Goal: Task Accomplishment & Management: Complete application form

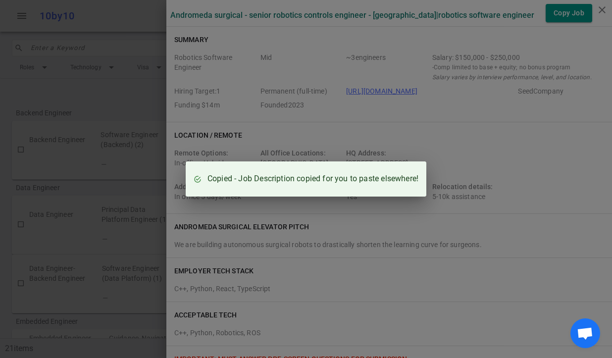
scroll to position [941, 0]
click at [140, 132] on div "Copied - Job Description copied for you to paste elsewhere!" at bounding box center [306, 179] width 612 height 358
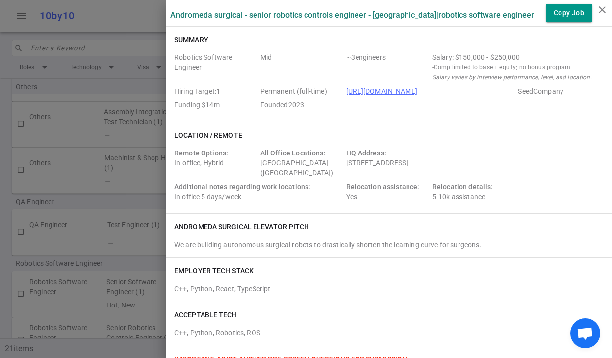
click at [83, 60] on div at bounding box center [306, 179] width 612 height 358
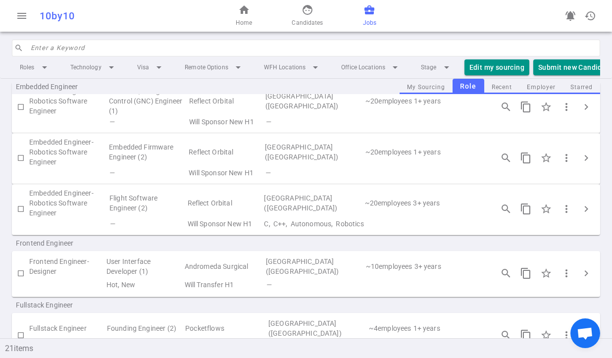
scroll to position [0, 0]
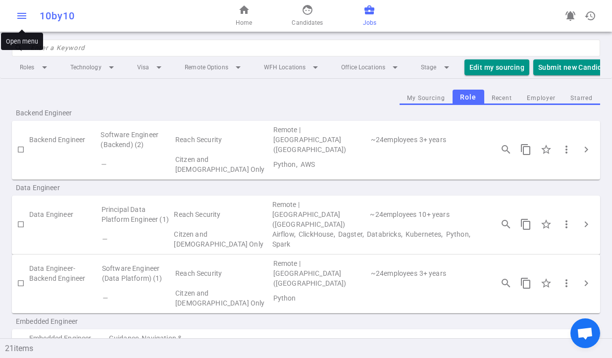
click at [18, 23] on button "menu" at bounding box center [22, 16] width 20 height 20
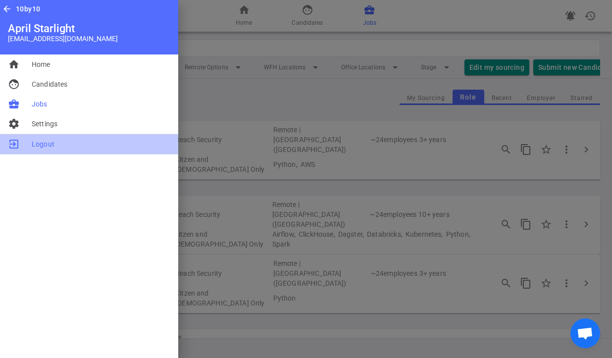
click at [43, 143] on span "Logout" at bounding box center [43, 144] width 23 height 10
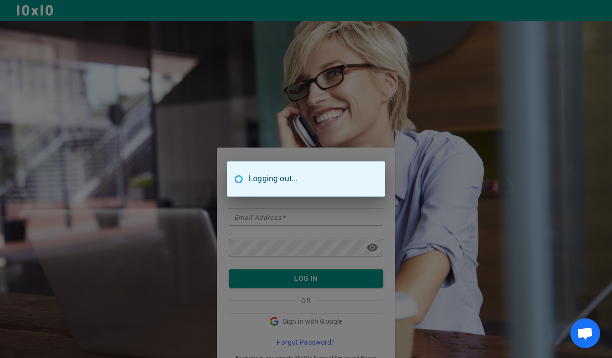
type input "aprilstarlight@tangerinesearch.net"
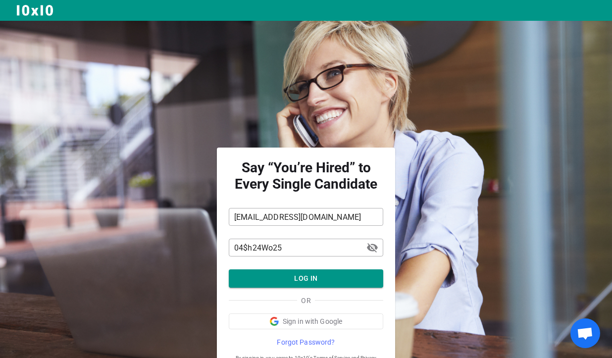
scroll to position [38, 0]
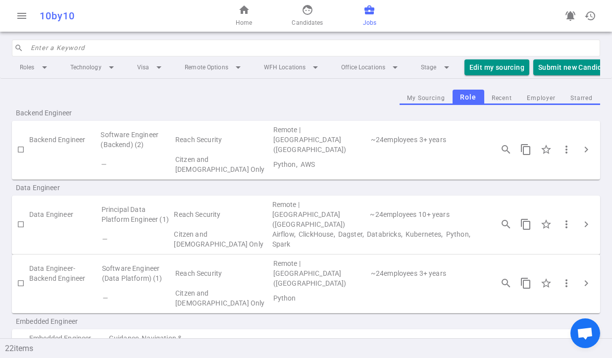
click at [259, 49] on input "search" at bounding box center [312, 48] width 563 height 16
type input "m"
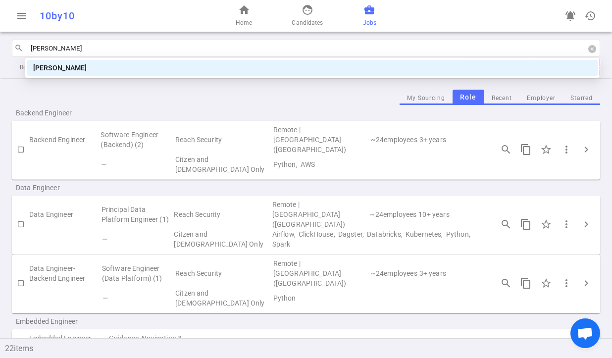
type input "[PERSON_NAME]"
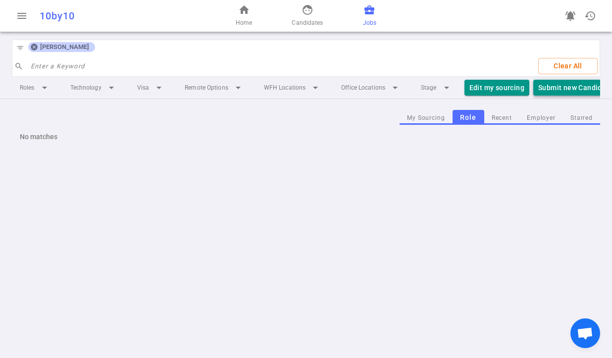
click at [571, 87] on button "Submit new Candidate" at bounding box center [575, 88] width 85 height 16
click at [557, 90] on button "Submit new Candidate" at bounding box center [575, 88] width 85 height 16
click at [34, 46] on icon at bounding box center [34, 47] width 6 height 6
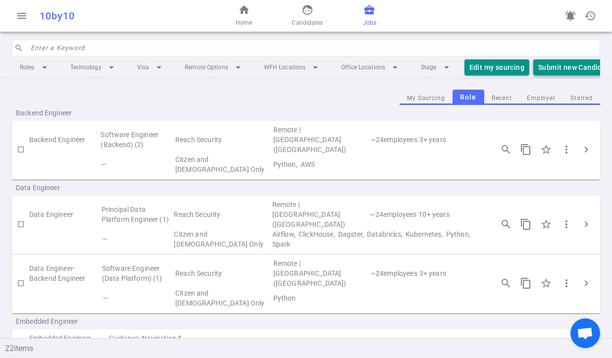
click at [554, 69] on button "Submit new Candidate" at bounding box center [575, 67] width 85 height 16
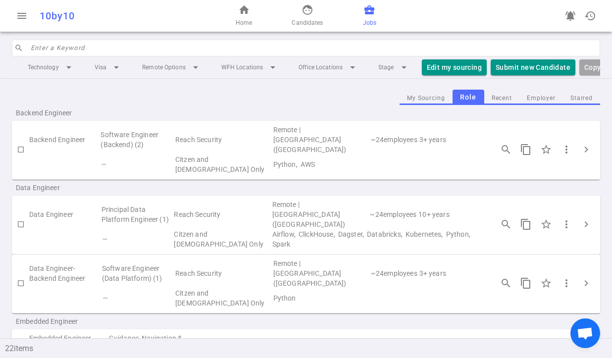
scroll to position [0, 73]
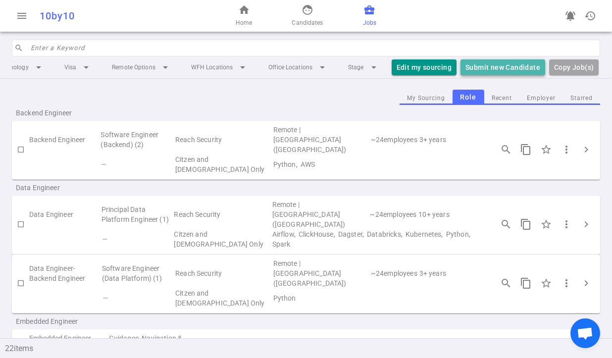
click at [506, 71] on button "Submit new Candidate" at bounding box center [502, 67] width 85 height 16
click at [418, 28] on div "menu 10by10 home Home face Candidates business_center Jobs notifications_active…" at bounding box center [306, 16] width 612 height 32
click at [302, 19] on span "Candidates" at bounding box center [306, 23] width 31 height 10
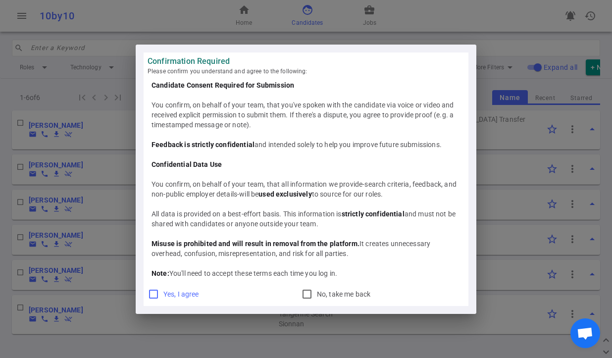
click at [151, 292] on input "Yes, I agree" at bounding box center [153, 294] width 12 height 12
checkbox input "true"
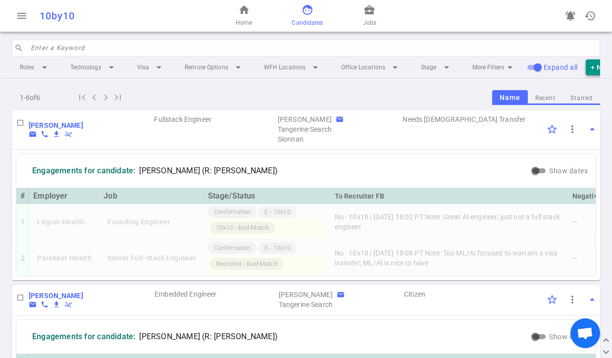
click at [593, 68] on button "+ New Candidate" at bounding box center [618, 67] width 66 height 16
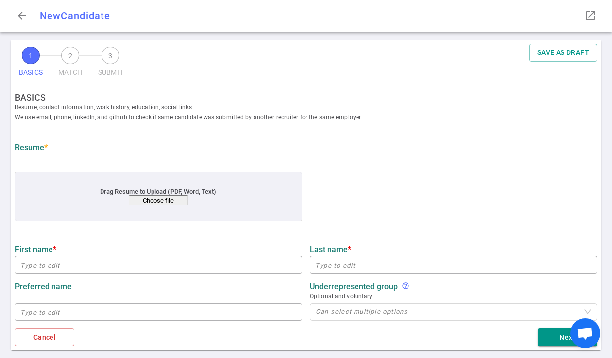
click at [156, 205] on button "Choose file" at bounding box center [158, 200] width 59 height 10
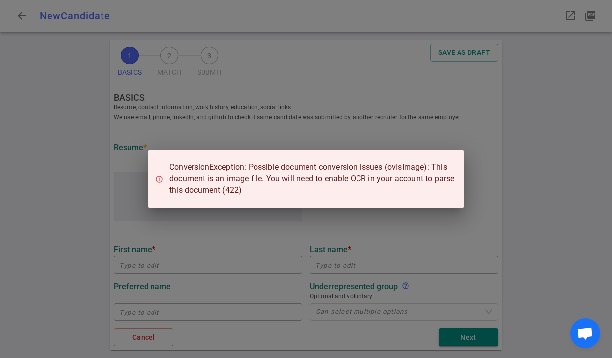
click at [232, 242] on div "ConversionException: Possible document conversion issues (ovIsImage): This docu…" at bounding box center [306, 179] width 612 height 358
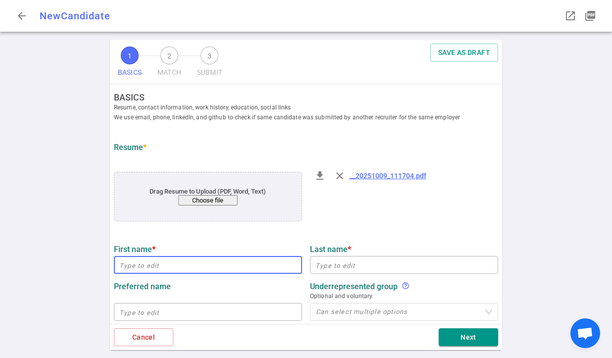
click at [176, 270] on input "text" at bounding box center [208, 265] width 188 height 16
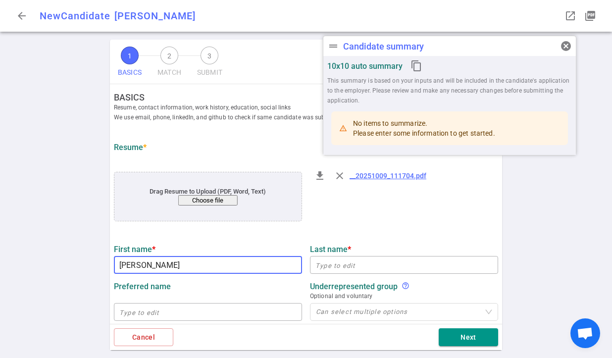
type input "[PERSON_NAME]"
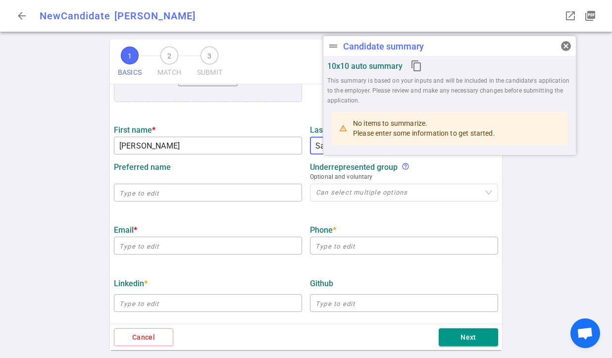
scroll to position [133, 0]
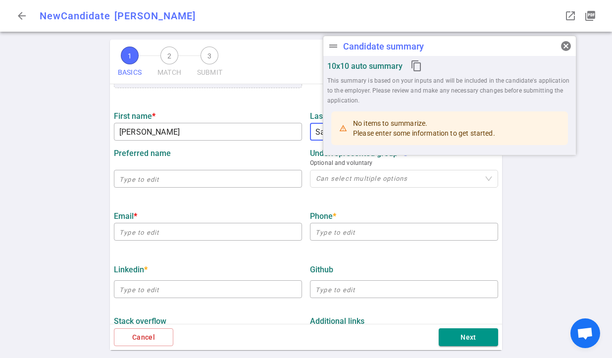
type input "Saba"
click at [208, 234] on input "email" at bounding box center [208, 232] width 188 height 16
paste input "[PERSON_NAME][EMAIL_ADDRESS][DOMAIN_NAME]"
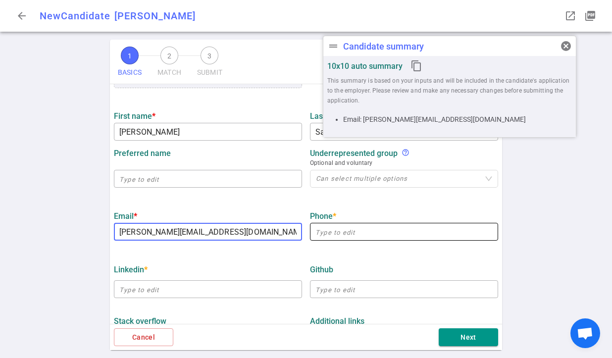
type input "[PERSON_NAME][EMAIL_ADDRESS][DOMAIN_NAME]"
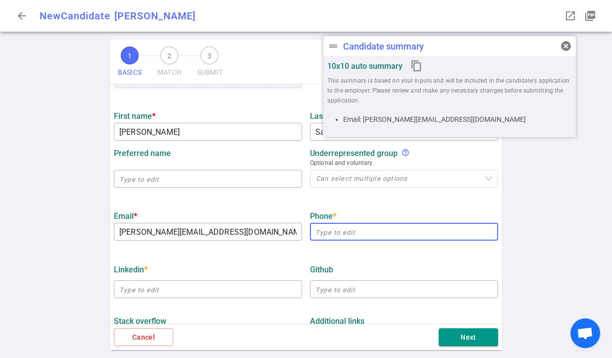
click at [396, 231] on input "text" at bounding box center [404, 232] width 188 height 16
paste input "981-4808"
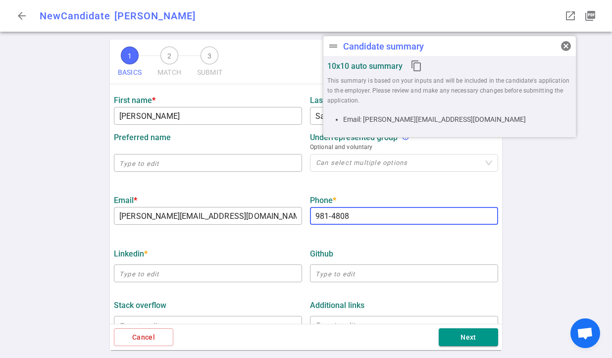
scroll to position [215, 0]
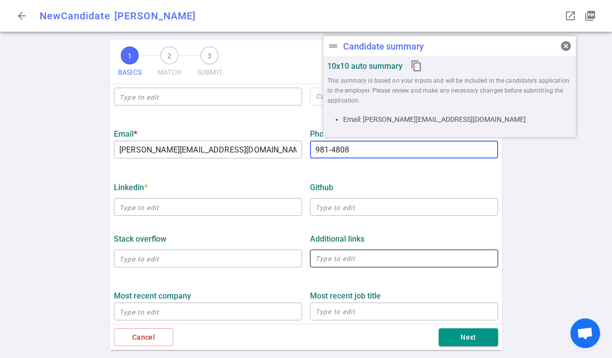
type input "981-4808"
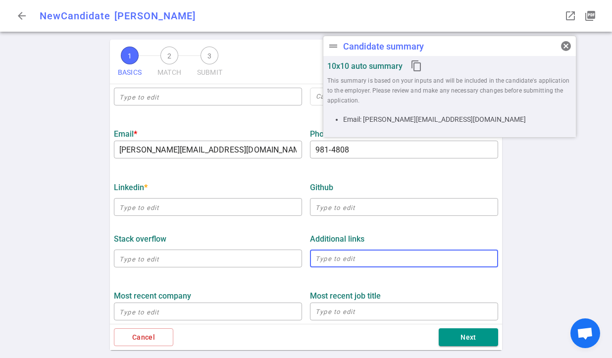
click at [373, 260] on textarea at bounding box center [403, 258] width 177 height 11
paste textarea "[DOMAIN_NAME]"
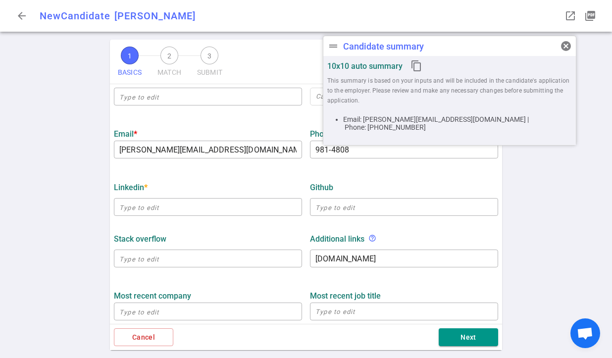
type textarea "[URL][DOMAIN_NAME]"
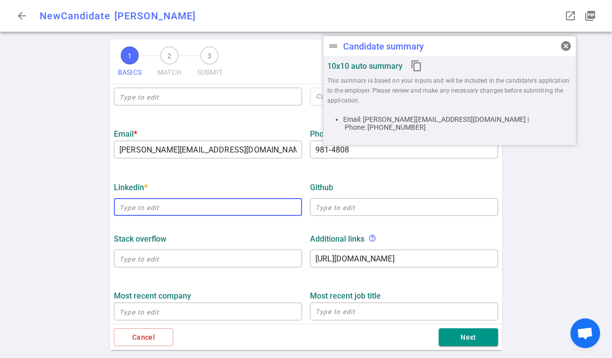
click at [237, 213] on input "text" at bounding box center [208, 207] width 188 height 16
paste input "[URL][DOMAIN_NAME]"
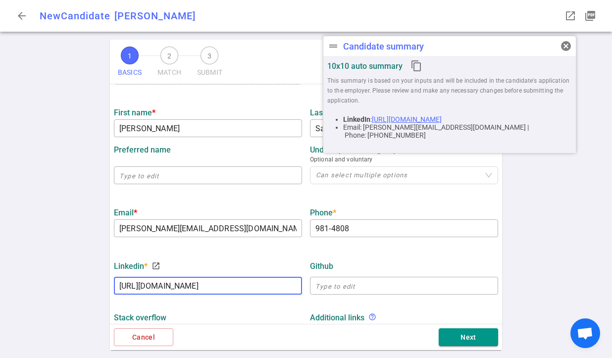
scroll to position [52, 0]
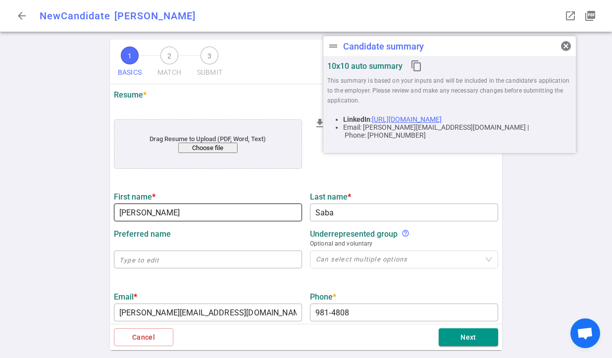
type input "[URL][DOMAIN_NAME]"
click at [138, 210] on input "[PERSON_NAME]" at bounding box center [208, 212] width 188 height 16
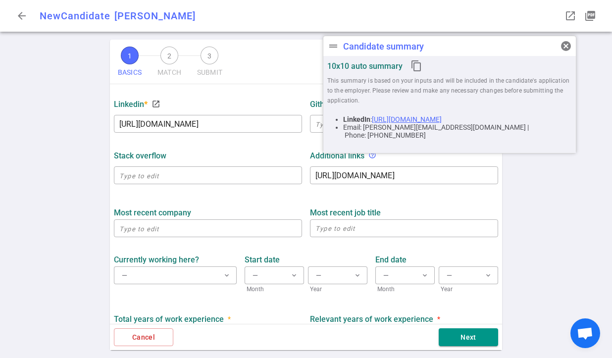
scroll to position [312, 0]
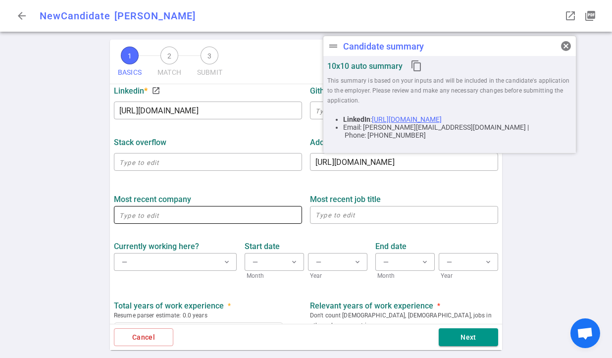
type input "[PERSON_NAME]"
click at [143, 218] on input "text" at bounding box center [208, 215] width 188 height 16
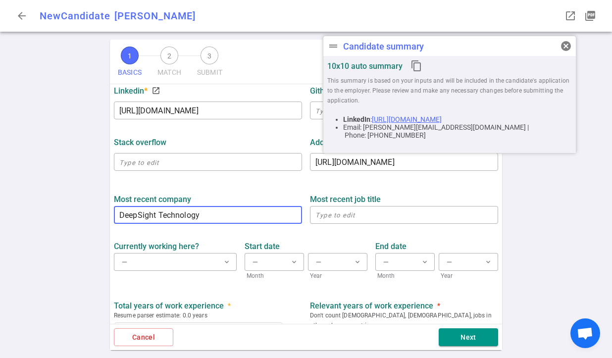
type input "DeepSight Technology"
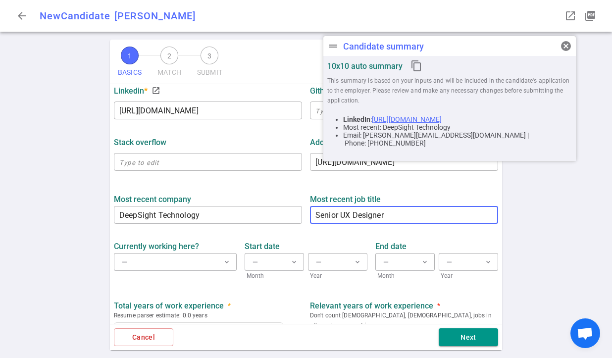
type textarea "Senior UX Designer"
click at [192, 274] on div "Currently working here? — expand_more" at bounding box center [175, 258] width 131 height 45
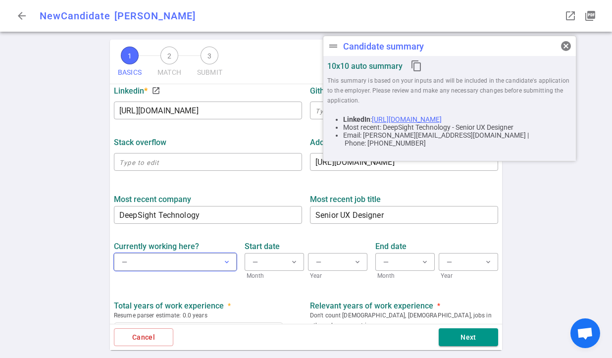
click at [200, 264] on button "— expand_more" at bounding box center [175, 262] width 123 height 18
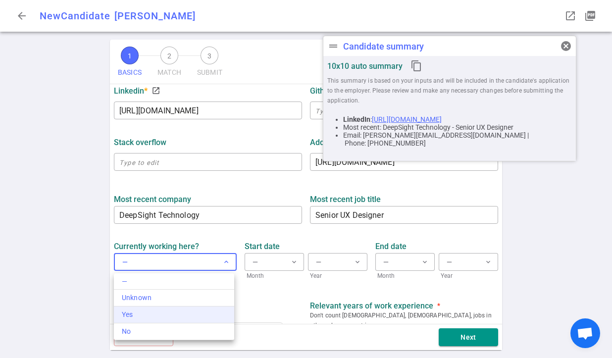
click at [125, 311] on div "Yes" at bounding box center [174, 314] width 104 height 10
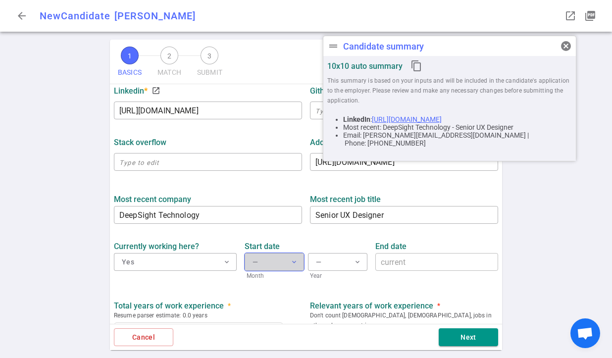
click at [277, 263] on button "— expand_more" at bounding box center [273, 262] width 59 height 18
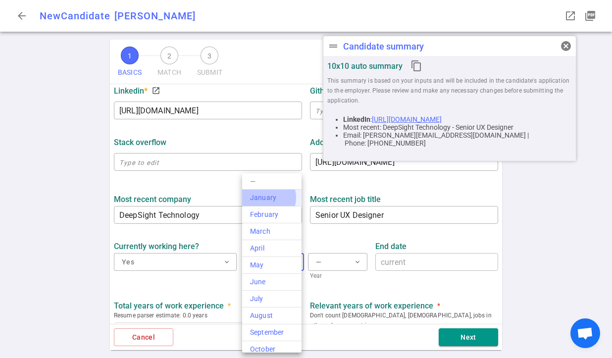
click at [264, 197] on div "January" at bounding box center [272, 198] width 44 height 10
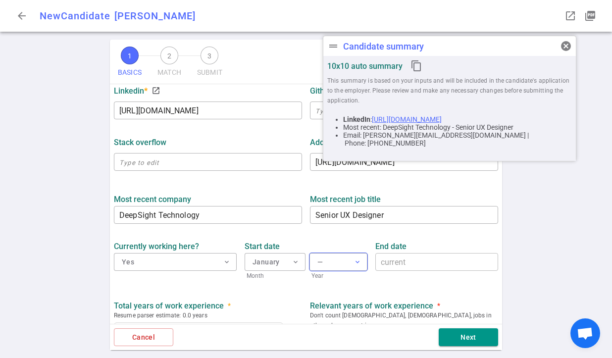
click at [327, 262] on button "— expand_more" at bounding box center [338, 262] width 58 height 18
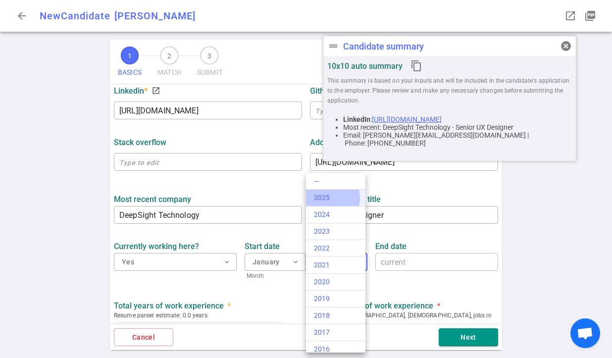
click at [327, 198] on div "2025" at bounding box center [336, 198] width 44 height 10
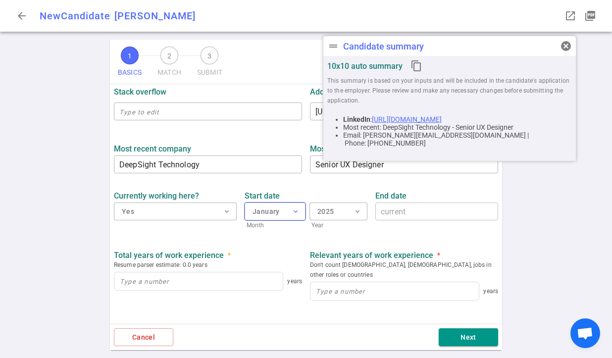
scroll to position [374, 0]
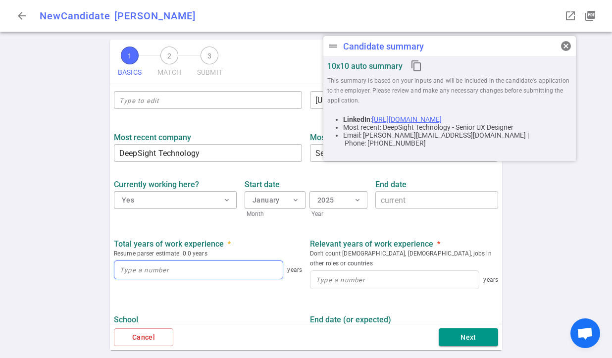
click at [178, 274] on input at bounding box center [198, 270] width 168 height 18
type input "6"
click at [400, 273] on input at bounding box center [394, 280] width 168 height 18
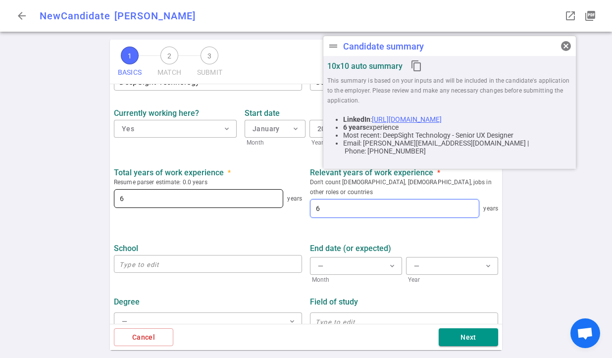
scroll to position [447, 0]
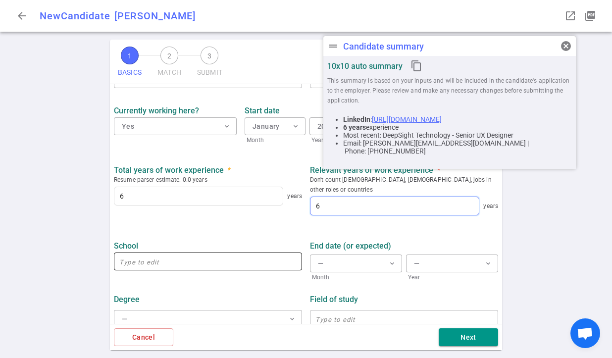
type input "6"
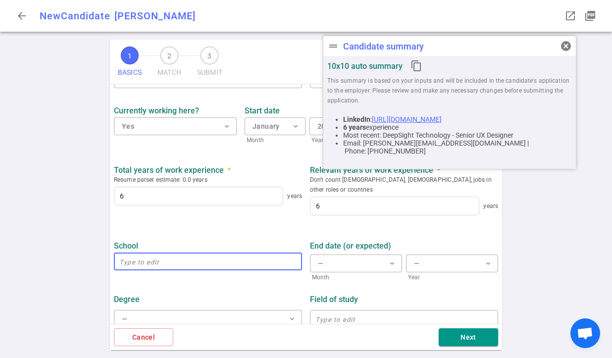
click at [193, 255] on input "text" at bounding box center [208, 261] width 188 height 16
type input "UC Irvine"
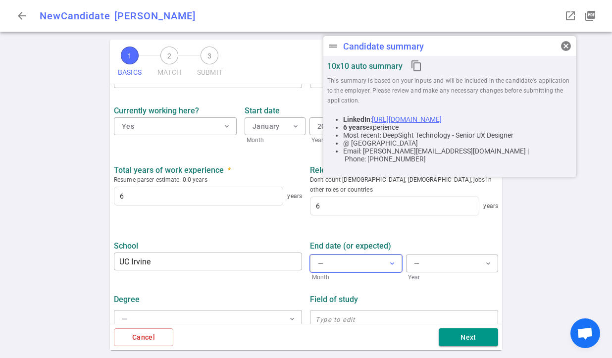
click at [389, 259] on span "expand_more" at bounding box center [392, 263] width 8 height 8
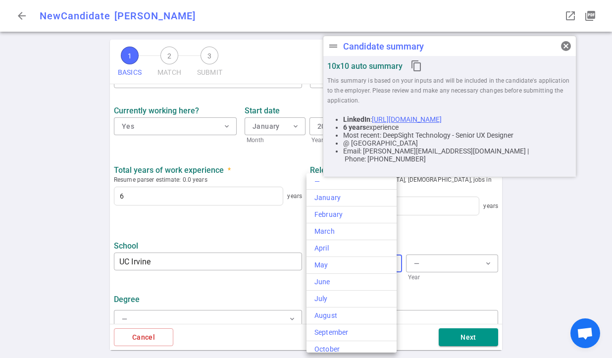
click at [270, 288] on div at bounding box center [306, 179] width 612 height 358
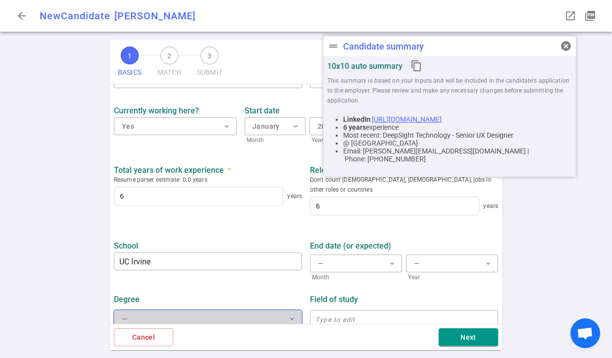
click at [283, 310] on button "— expand_more" at bounding box center [208, 319] width 188 height 18
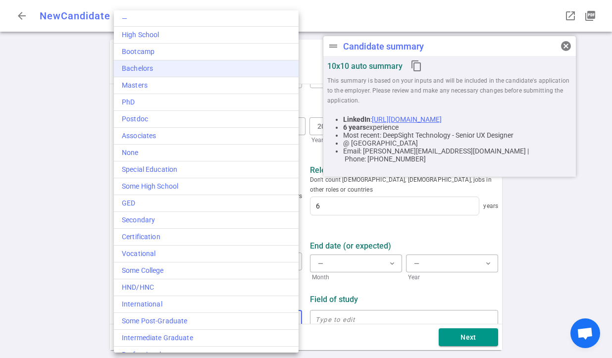
click at [179, 68] on div "Bachelors" at bounding box center [206, 68] width 169 height 10
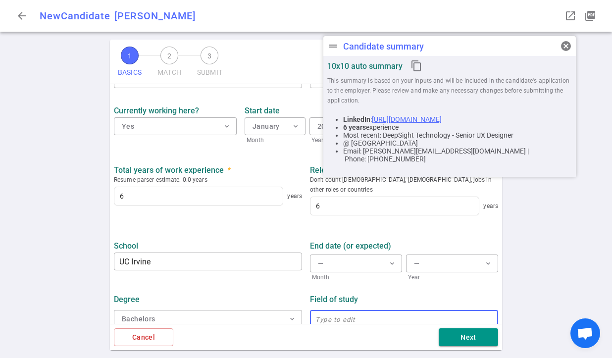
click at [339, 311] on input "text" at bounding box center [404, 319] width 188 height 16
click at [332, 311] on input "Informatiocs Human-Computer Interaction" at bounding box center [404, 319] width 188 height 16
type input "Human-Computer Interaction"
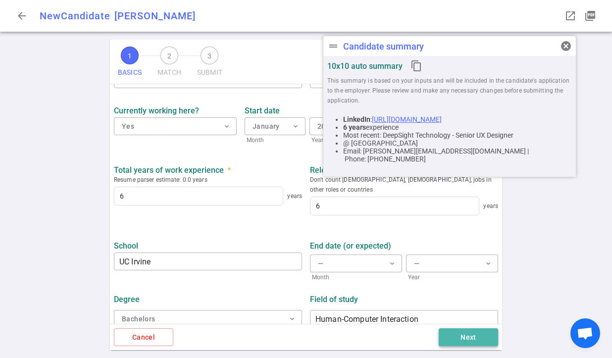
click at [470, 335] on button "Next" at bounding box center [467, 337] width 59 height 18
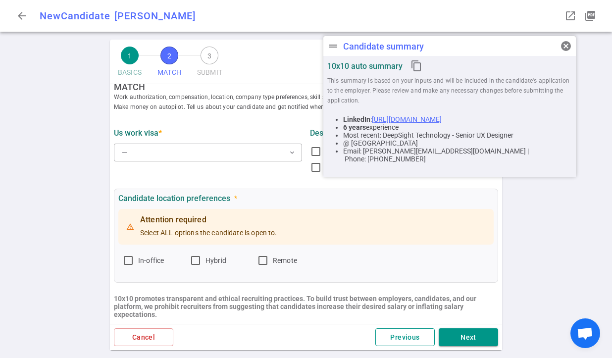
scroll to position [0, 0]
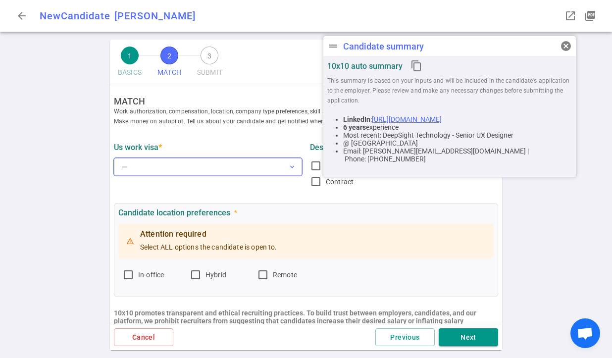
click at [196, 166] on button "— expand_more" at bounding box center [208, 167] width 188 height 18
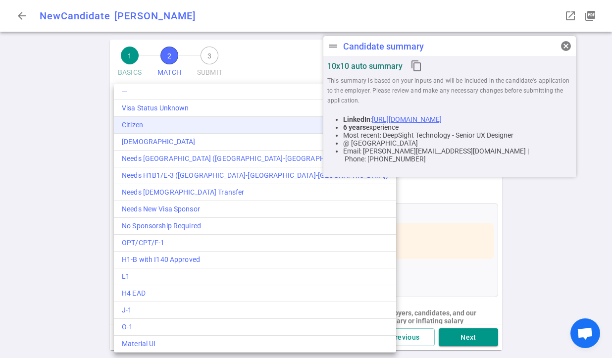
click at [146, 123] on div "Citizen" at bounding box center [255, 125] width 266 height 10
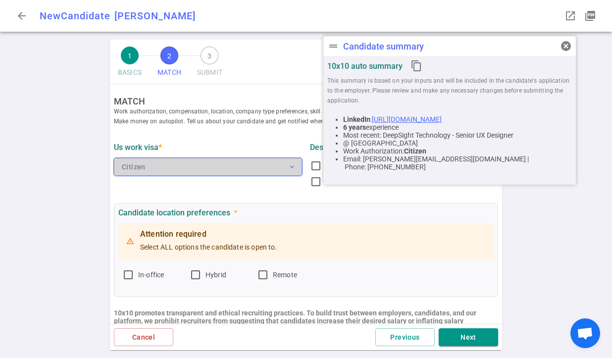
click at [283, 163] on button "Citizen expand_more" at bounding box center [208, 167] width 188 height 18
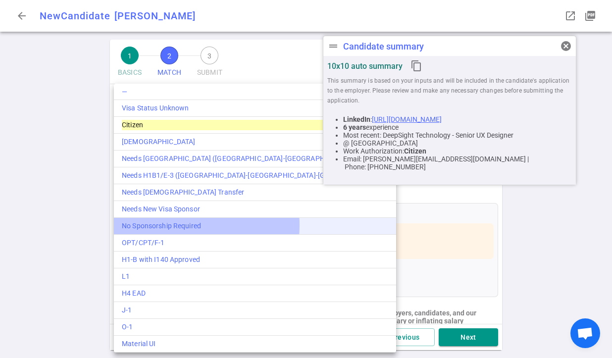
click at [169, 225] on div "No Sponsorship Required" at bounding box center [255, 226] width 266 height 10
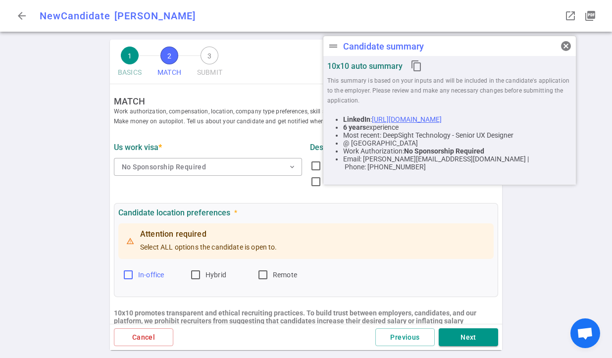
click at [129, 276] on input "In-office" at bounding box center [128, 275] width 12 height 12
checkbox input "true"
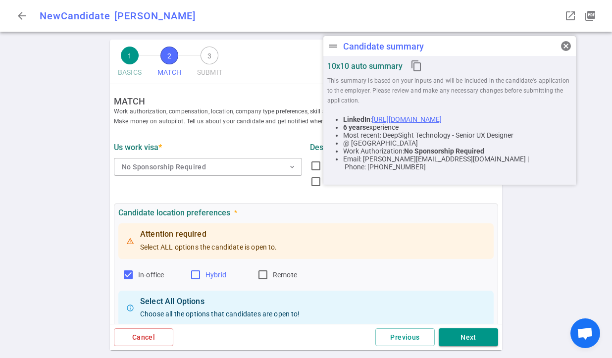
click at [197, 270] on input "Hybrid" at bounding box center [196, 275] width 12 height 12
checkbox input "true"
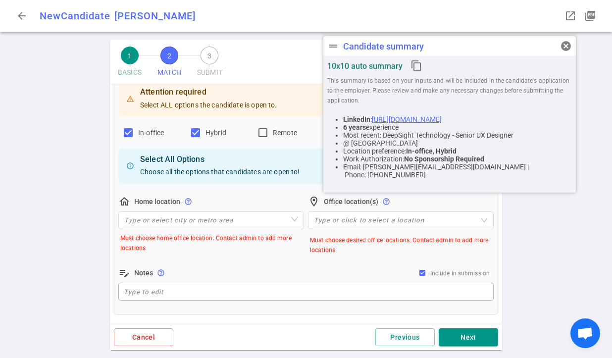
scroll to position [152, 0]
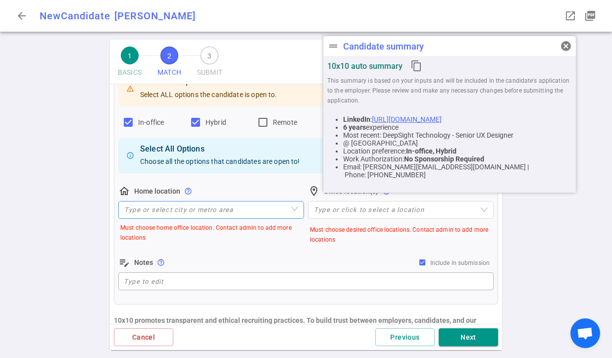
click at [246, 214] on input "search" at bounding box center [211, 209] width 174 height 17
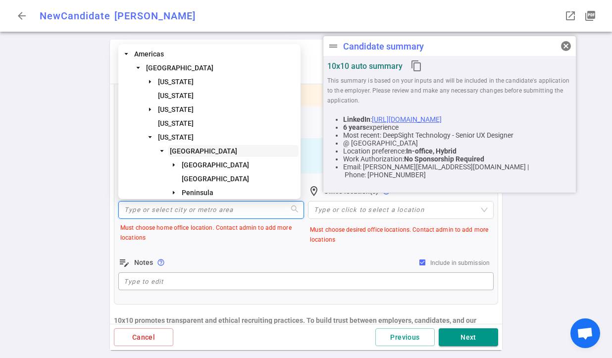
click at [203, 153] on span "[GEOGRAPHIC_DATA]" at bounding box center [203, 151] width 67 height 8
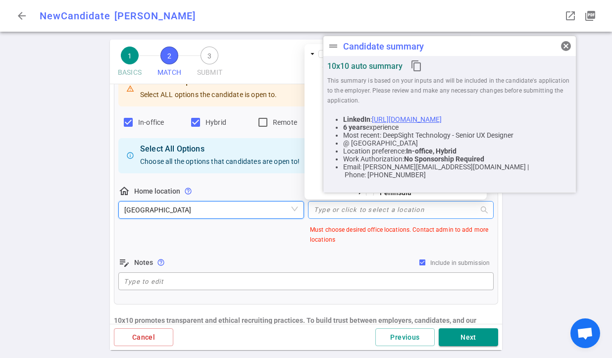
click at [409, 206] on div at bounding box center [395, 209] width 171 height 7
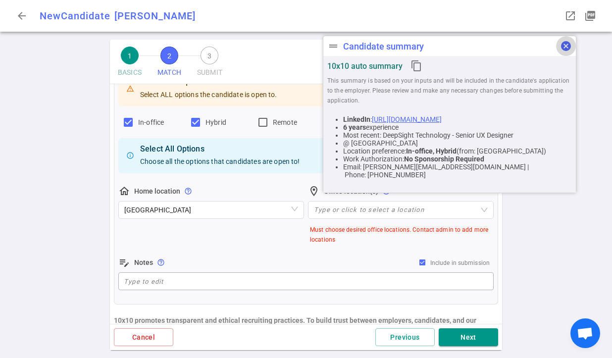
click at [563, 45] on span "cancel" at bounding box center [566, 46] width 12 height 12
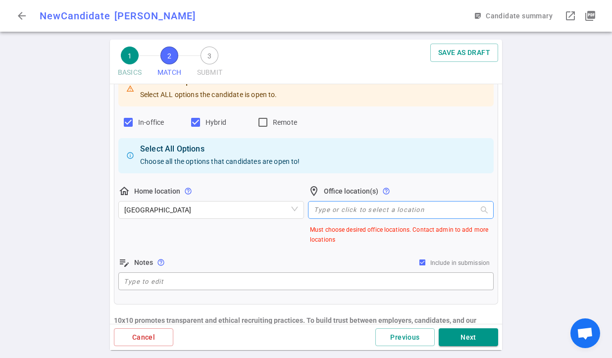
click at [431, 214] on div "Type or click to select a location" at bounding box center [401, 210] width 186 height 18
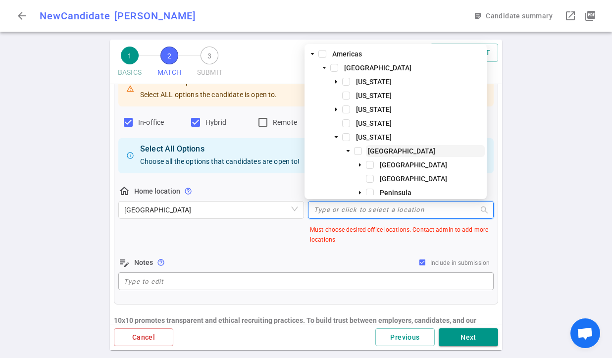
click at [388, 151] on span "[GEOGRAPHIC_DATA]" at bounding box center [401, 151] width 67 height 8
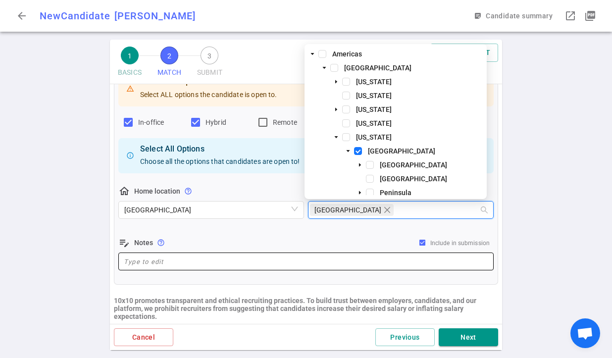
click at [253, 263] on textarea at bounding box center [306, 261] width 364 height 11
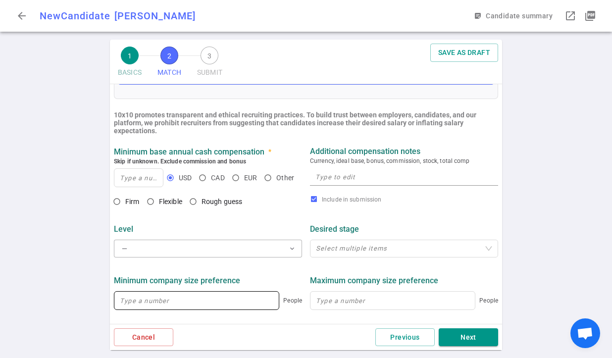
scroll to position [339, 0]
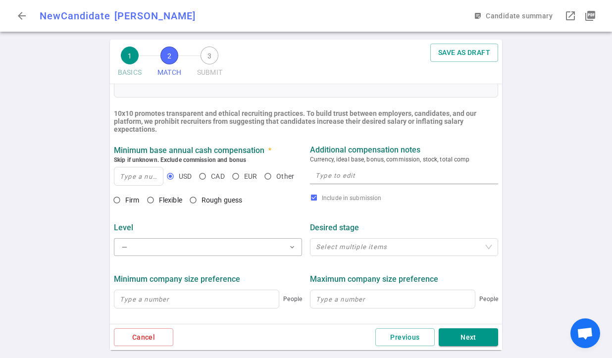
type textarea "Currently [GEOGRAPHIC_DATA], but willing to relocate for a shorter commute to SF"
click at [145, 175] on input at bounding box center [138, 176] width 48 height 18
type input "200,000"
click at [152, 200] on input "Flexible" at bounding box center [150, 200] width 17 height 17
radio input "true"
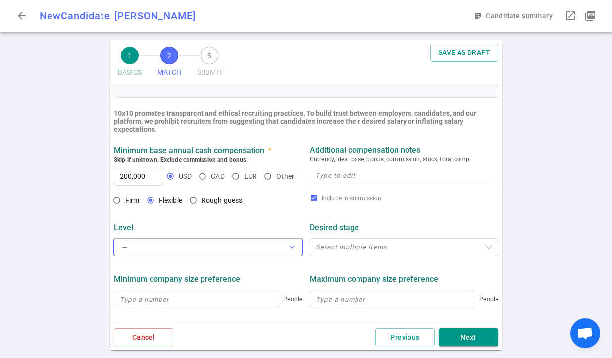
click at [183, 248] on button "— expand_more" at bounding box center [208, 247] width 188 height 18
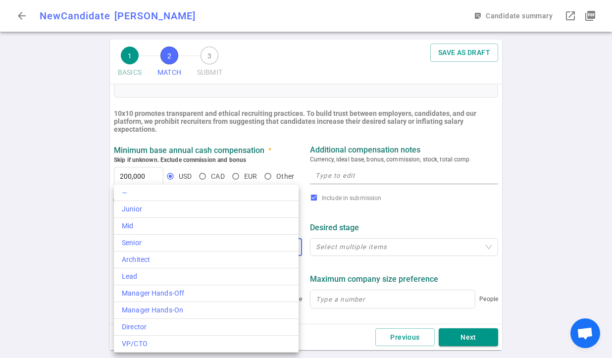
click at [373, 214] on div at bounding box center [306, 179] width 612 height 358
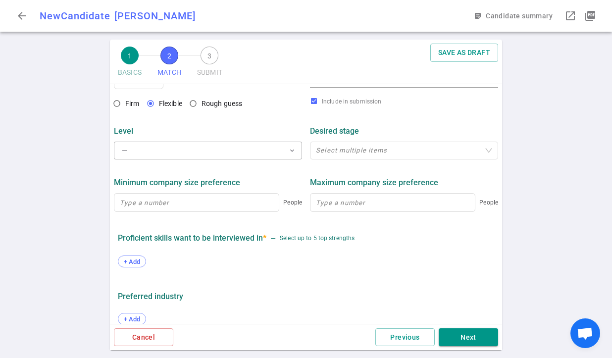
scroll to position [482, 0]
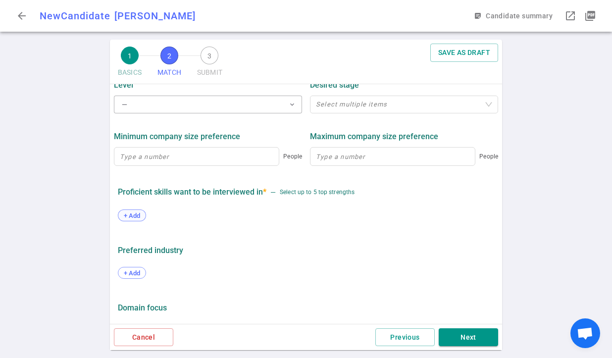
click at [138, 215] on span "+ Add" at bounding box center [131, 215] width 23 height 7
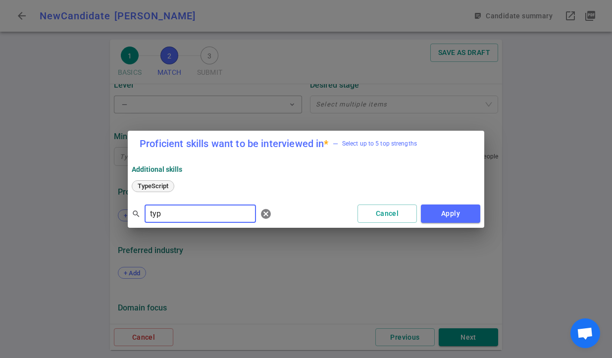
click at [162, 185] on span "TypeScript" at bounding box center [153, 185] width 38 height 7
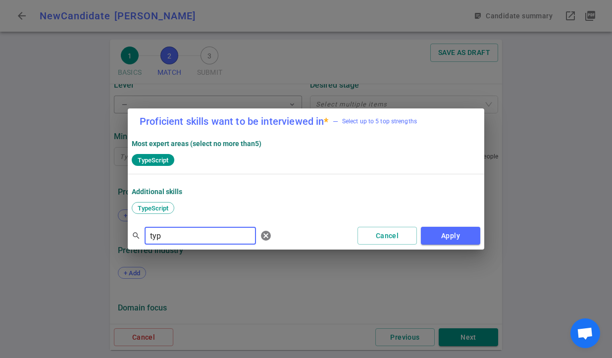
drag, startPoint x: 189, startPoint y: 238, endPoint x: 143, endPoint y: 236, distance: 46.1
click at [143, 236] on div "search typ ​ cancel" at bounding box center [204, 236] width 144 height 20
click at [178, 209] on span "React" at bounding box center [178, 207] width 23 height 7
drag, startPoint x: 178, startPoint y: 240, endPoint x: 139, endPoint y: 233, distance: 39.2
click at [139, 233] on div "search react ​ cancel" at bounding box center [204, 236] width 144 height 20
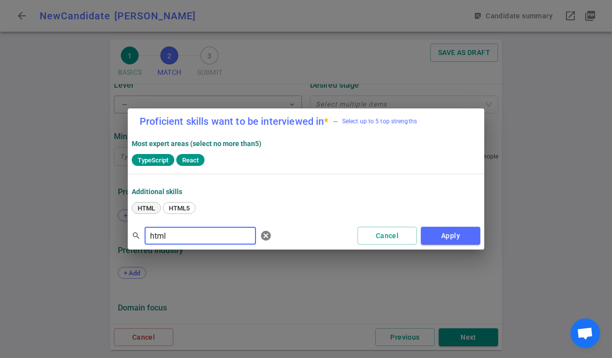
click at [144, 210] on span "HTML" at bounding box center [146, 207] width 24 height 7
drag, startPoint x: 180, startPoint y: 232, endPoint x: 142, endPoint y: 242, distance: 39.8
click at [142, 242] on div "search html ​ cancel" at bounding box center [204, 236] width 144 height 20
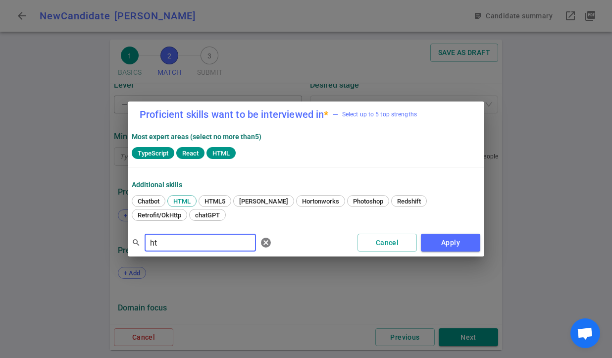
type input "h"
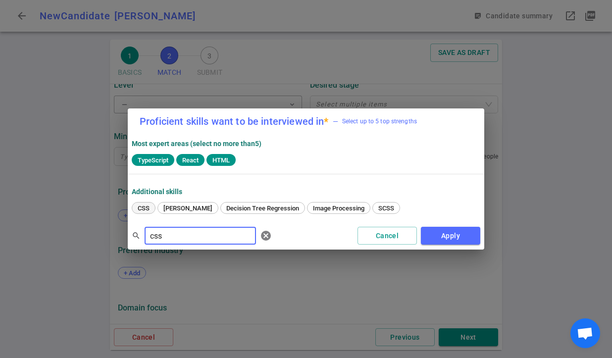
click at [146, 209] on span "CSS" at bounding box center [143, 207] width 19 height 7
click at [147, 159] on span "TypeScript" at bounding box center [153, 159] width 39 height 7
drag, startPoint x: 198, startPoint y: 237, endPoint x: 123, endPoint y: 224, distance: 76.2
click at [123, 224] on div "Proficient skills want to be interviewed in * — Select up to 5 top strengths Mo…" at bounding box center [306, 179] width 612 height 358
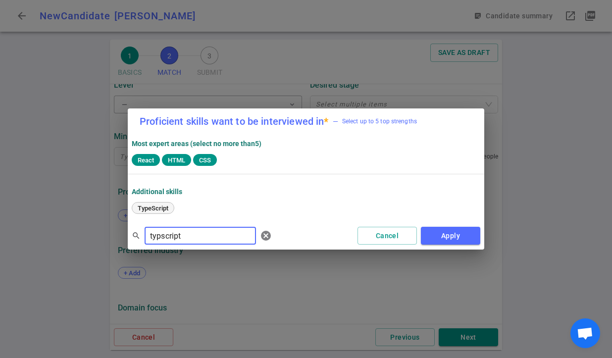
type input "typscript"
click at [152, 206] on span "TypeScript" at bounding box center [153, 207] width 38 height 7
click at [448, 231] on button "Apply" at bounding box center [450, 236] width 59 height 18
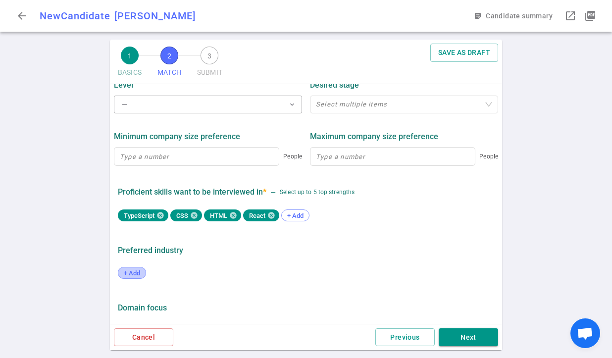
click at [137, 272] on span "+ Add" at bounding box center [131, 272] width 23 height 7
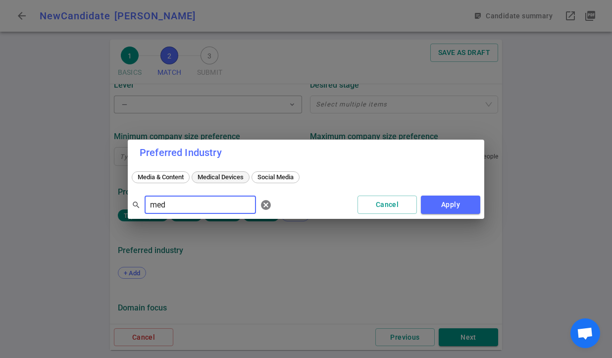
type input "med"
click at [223, 179] on span "Medical Devices" at bounding box center [220, 176] width 53 height 7
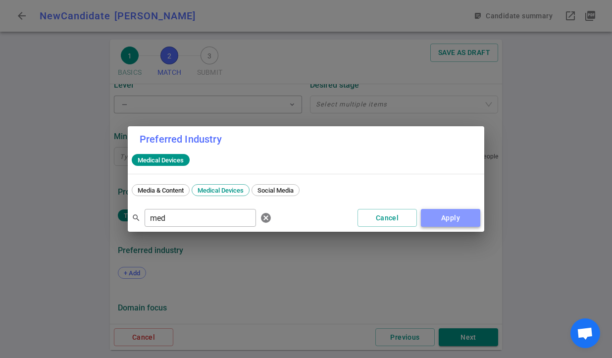
click at [447, 215] on button "Apply" at bounding box center [450, 218] width 59 height 18
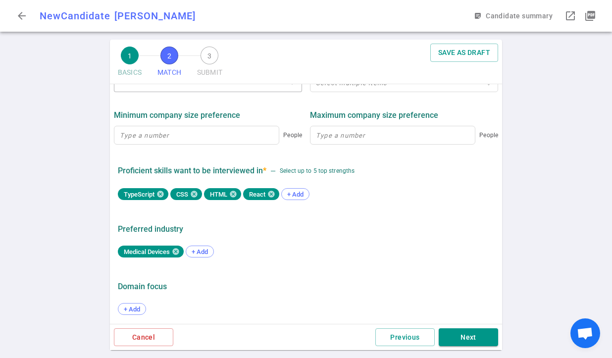
scroll to position [506, 0]
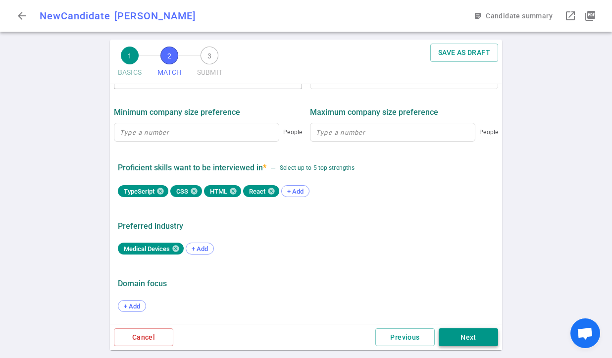
click at [445, 337] on button "Next" at bounding box center [467, 337] width 59 height 18
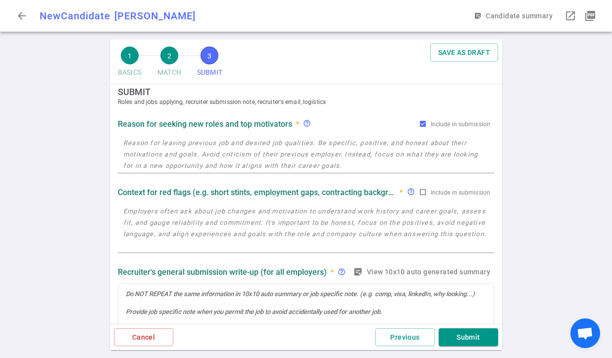
scroll to position [0, 0]
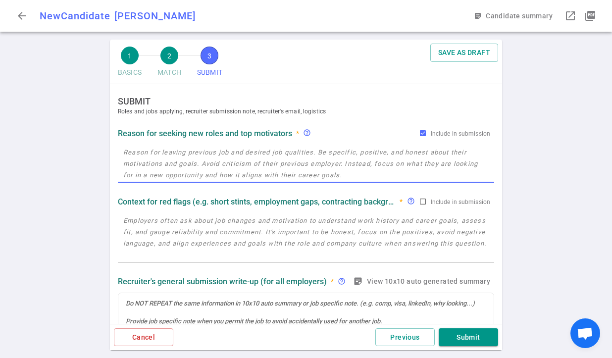
click at [227, 160] on textarea at bounding box center [305, 163] width 365 height 34
paste textarea "Not actively looking. He is interested in the Project and wants to make a diffe…"
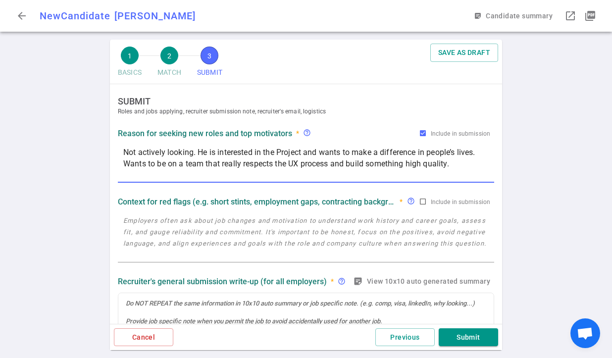
drag, startPoint x: 209, startPoint y: 150, endPoint x: 192, endPoint y: 151, distance: 17.3
click at [192, 151] on textarea "Not actively looking. He is interested in the Project and wants to make a diffe…" at bounding box center [305, 163] width 365 height 34
click at [294, 156] on textarea "Not actively looking, but he is interested in the Project and wants to make a d…" at bounding box center [305, 163] width 365 height 34
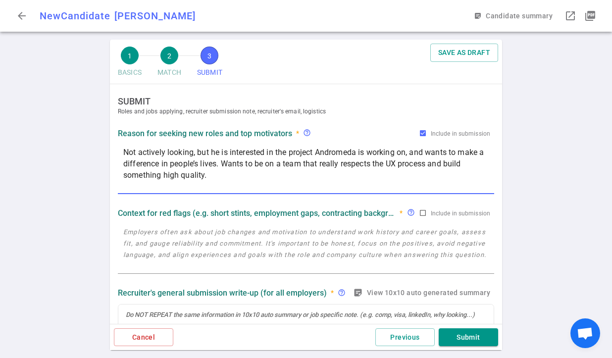
click at [453, 161] on textarea "Not actively looking, but he is interested in the project Andromeda is working …" at bounding box center [305, 169] width 365 height 46
click at [235, 175] on textarea "Not actively looking, but he is interested in the project Andromeda is working …" at bounding box center [305, 169] width 365 height 46
type textarea "Not actively looking, but he is interested in the project Andromeda is working …"
click at [255, 255] on textarea at bounding box center [305, 249] width 365 height 46
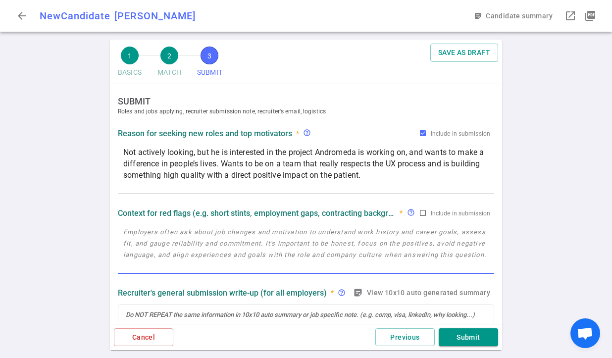
click at [255, 255] on textarea at bounding box center [305, 249] width 365 height 46
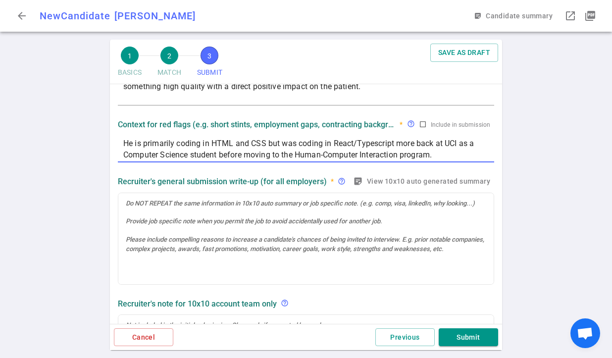
scroll to position [136, 0]
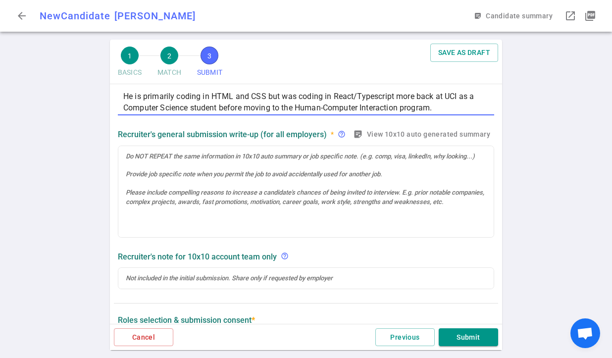
type textarea "He is primarily coding in HTML and CSS but was coding in React/Typescript more …"
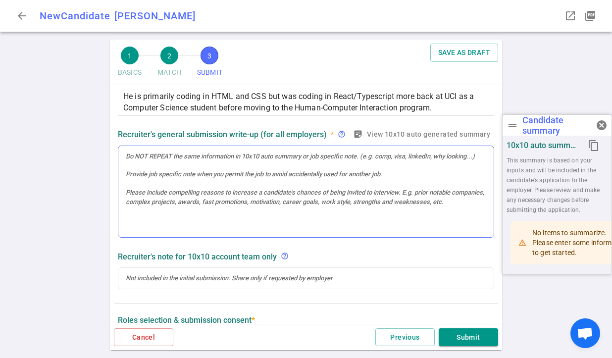
click at [208, 161] on div at bounding box center [305, 192] width 375 height 92
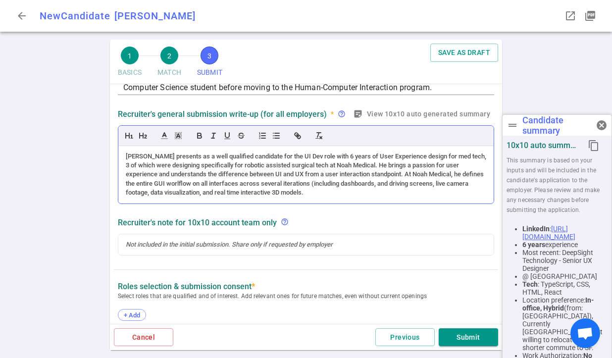
click at [338, 185] on div "[PERSON_NAME] presents as a well qualified candidate for the UI Dev role with 6…" at bounding box center [306, 175] width 360 height 46
click at [402, 183] on div "[PERSON_NAME] presents as a well qualified candidate for the UI Dev role with 6…" at bounding box center [306, 175] width 360 height 46
click at [361, 184] on div "[PERSON_NAME] presents as a well qualified candidate for the UI Dev role with 6…" at bounding box center [306, 175] width 360 height 46
click at [344, 191] on div "[PERSON_NAME] presents as a well qualified candidate for the UI Dev role with 6…" at bounding box center [306, 175] width 360 height 46
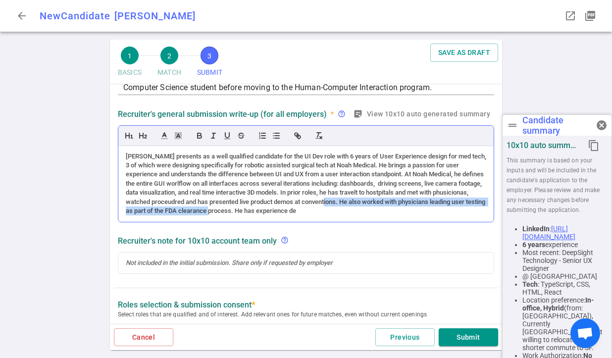
drag, startPoint x: 326, startPoint y: 211, endPoint x: 403, endPoint y: 205, distance: 77.4
click at [403, 205] on div "[PERSON_NAME] presents as a well qualified candidate for the UI Dev role with 6…" at bounding box center [306, 184] width 360 height 64
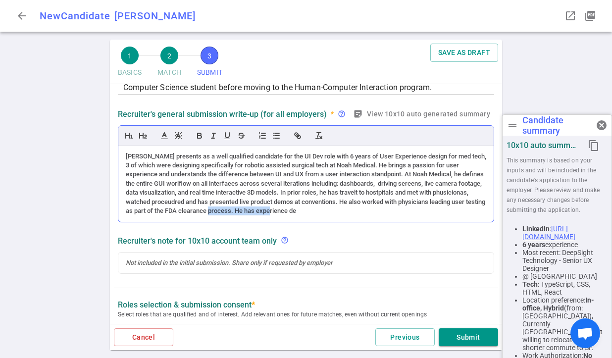
drag, startPoint x: 393, startPoint y: 209, endPoint x: 329, endPoint y: 210, distance: 64.3
click at [328, 212] on div "[PERSON_NAME] presents as a well qualified candidate for the UI Dev role with 6…" at bounding box center [306, 184] width 360 height 64
click at [329, 211] on div "[PERSON_NAME] presents as a well qualified candidate for the UI Dev role with 6…" at bounding box center [306, 184] width 360 height 64
click at [329, 210] on div "[PERSON_NAME] presents as a well qualified candidate for the UI Dev role with 6…" at bounding box center [306, 184] width 360 height 64
drag, startPoint x: 386, startPoint y: 212, endPoint x: 328, endPoint y: 211, distance: 58.4
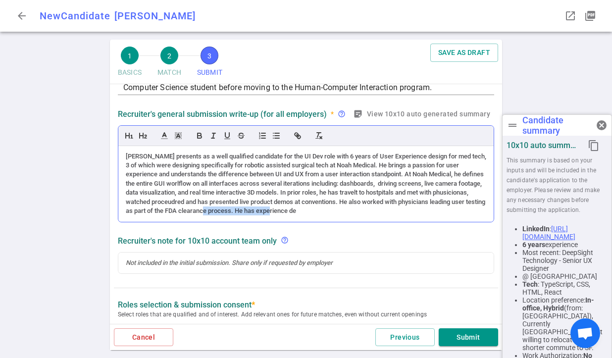
click at [325, 209] on div "[PERSON_NAME] presents as a well qualified candidate for the UI Dev role with 6…" at bounding box center [306, 184] width 360 height 64
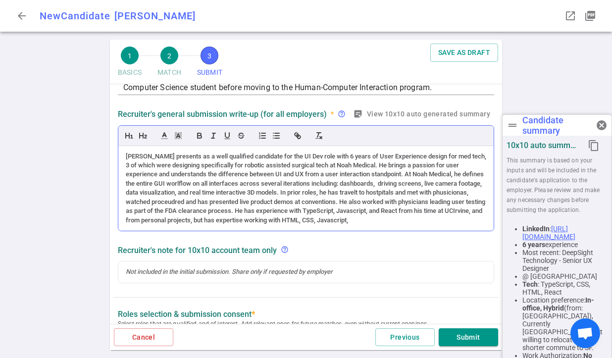
click at [448, 213] on div "[PERSON_NAME] presents as a well qualified candidate for the UI Dev role with 6…" at bounding box center [306, 188] width 360 height 73
click at [429, 220] on div "[PERSON_NAME] presents as a well qualified candidate for the UI Dev role with 6…" at bounding box center [306, 188] width 360 height 73
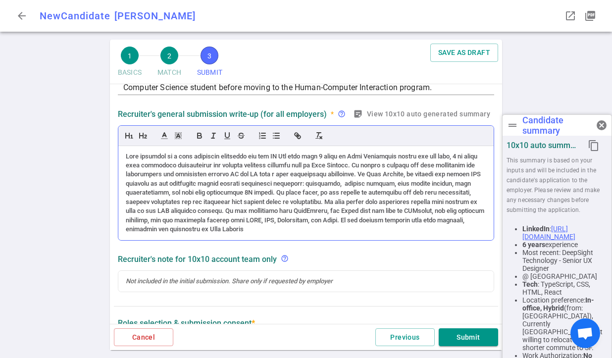
click at [319, 156] on div at bounding box center [306, 193] width 360 height 82
click at [212, 167] on div at bounding box center [306, 193] width 360 height 82
click at [211, 166] on div at bounding box center [306, 193] width 360 height 82
copy div "specifically"
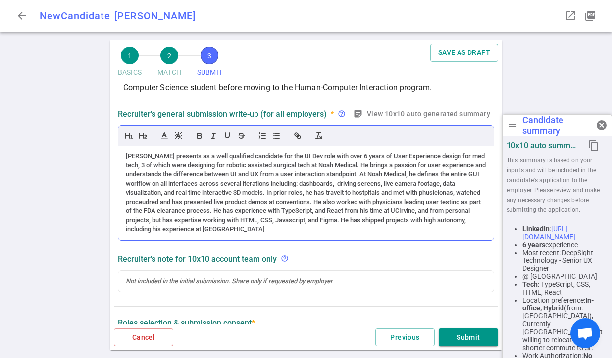
click at [169, 168] on div "[PERSON_NAME] presents as a well qualified candidate for the UI Dev role with o…" at bounding box center [306, 193] width 360 height 82
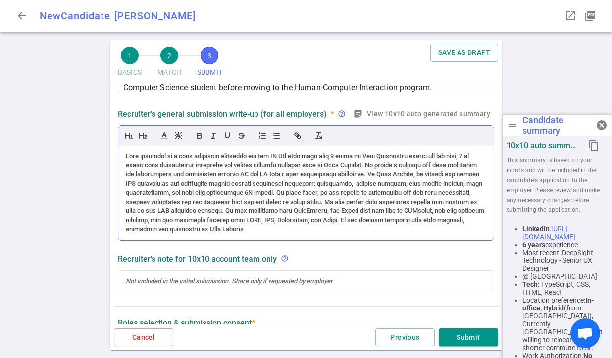
click at [145, 182] on div at bounding box center [306, 193] width 360 height 82
click at [200, 182] on div at bounding box center [306, 193] width 360 height 82
click at [309, 195] on div at bounding box center [306, 193] width 360 height 82
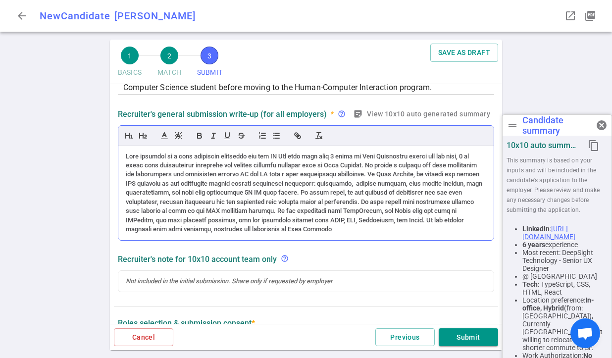
click at [428, 192] on div at bounding box center [306, 193] width 360 height 82
click at [137, 200] on div at bounding box center [306, 193] width 360 height 82
click at [184, 201] on div at bounding box center [306, 193] width 360 height 82
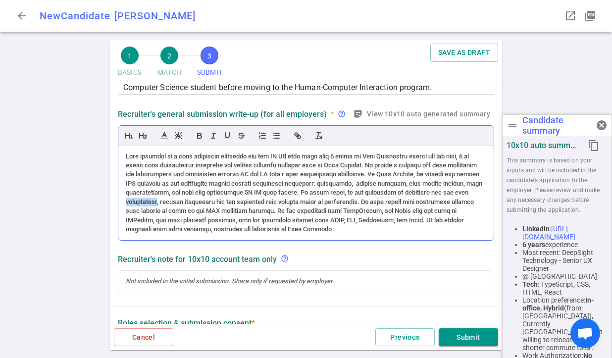
click at [184, 201] on div at bounding box center [306, 193] width 360 height 82
click at [132, 202] on div at bounding box center [306, 193] width 360 height 82
click at [467, 194] on div at bounding box center [306, 193] width 360 height 82
click at [237, 203] on div at bounding box center [306, 193] width 360 height 82
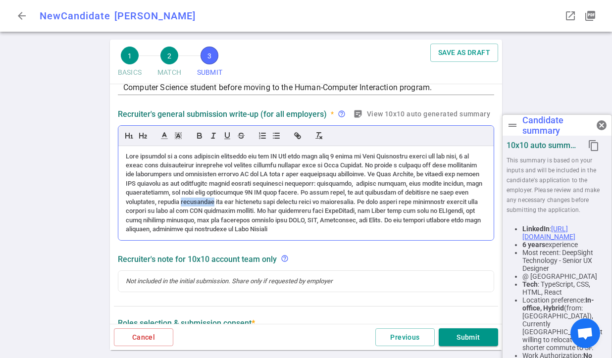
click at [237, 203] on div at bounding box center [306, 193] width 360 height 82
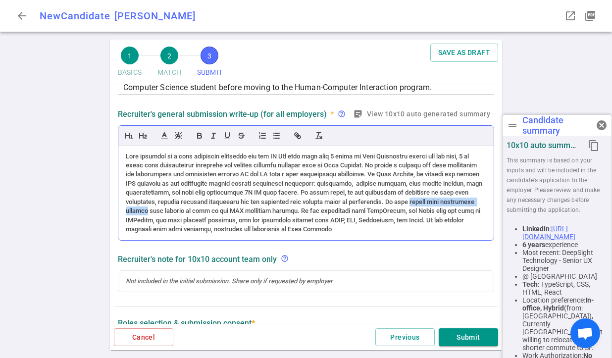
drag, startPoint x: 125, startPoint y: 210, endPoint x: 215, endPoint y: 213, distance: 90.1
click at [215, 213] on div at bounding box center [305, 193] width 375 height 94
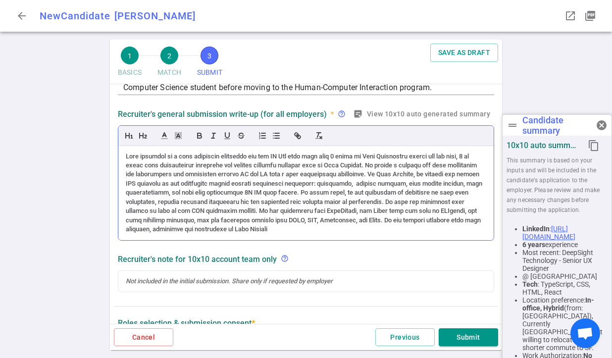
click at [471, 211] on div at bounding box center [306, 193] width 360 height 82
click at [237, 221] on div at bounding box center [306, 193] width 360 height 82
click at [399, 220] on div at bounding box center [306, 193] width 360 height 82
click at [400, 220] on div at bounding box center [306, 193] width 360 height 82
click at [166, 234] on div at bounding box center [306, 193] width 360 height 82
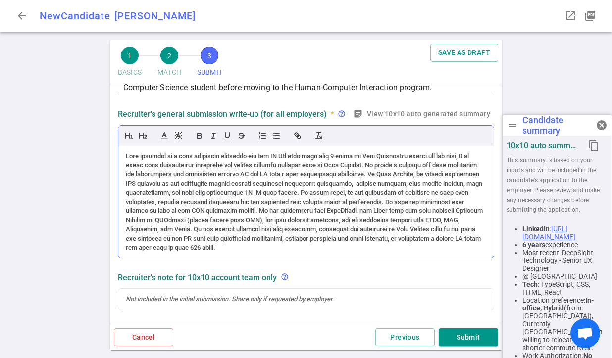
click at [132, 248] on div at bounding box center [306, 202] width 360 height 100
drag, startPoint x: 179, startPoint y: 238, endPoint x: 205, endPoint y: 238, distance: 26.7
click at [205, 238] on div at bounding box center [306, 202] width 360 height 100
click at [201, 238] on div at bounding box center [306, 202] width 360 height 100
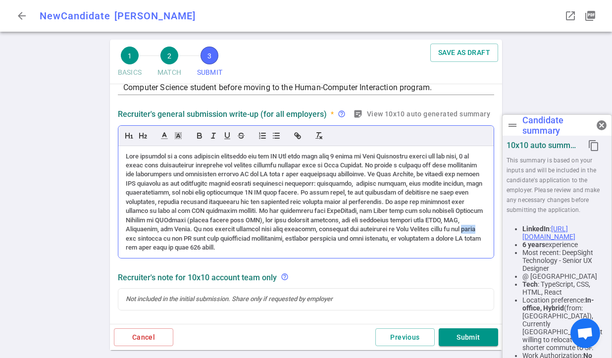
click at [203, 239] on div at bounding box center [306, 202] width 360 height 100
click at [315, 236] on div at bounding box center [306, 202] width 360 height 100
click at [408, 239] on div at bounding box center [306, 202] width 360 height 100
click at [165, 247] on div at bounding box center [306, 202] width 360 height 100
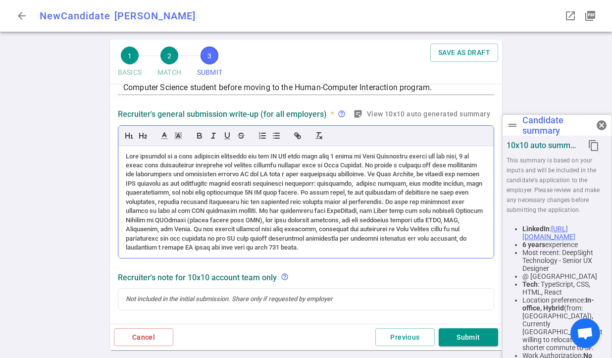
click at [184, 246] on div at bounding box center [306, 202] width 360 height 100
drag, startPoint x: 426, startPoint y: 254, endPoint x: 51, endPoint y: 138, distance: 391.8
click at [51, 138] on div "1 BASICS 2 MATCH 3 SUBMIT SAVE AS DRAFT SUBMIT Roles and jobs applying, recruit…" at bounding box center [306, 199] width 612 height 318
copy div "[PERSON_NAME] presents as a well qualified candidate for the UI Dev role with o…"
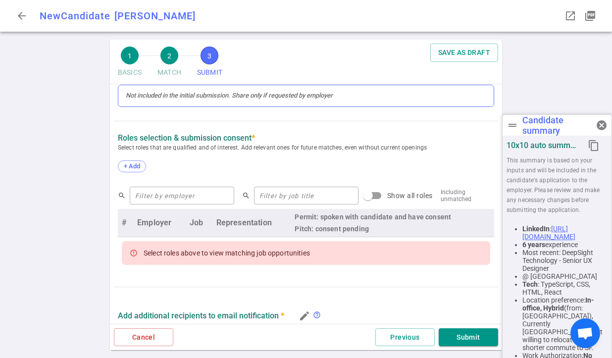
scroll to position [315, 0]
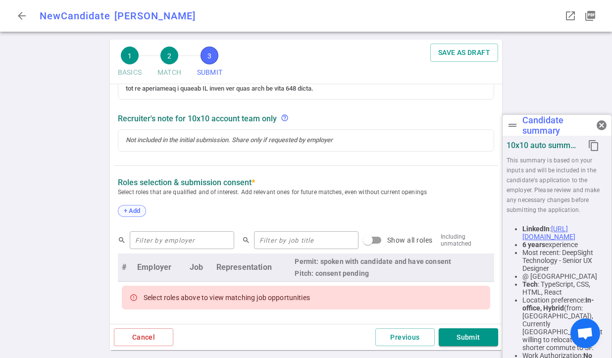
click at [132, 208] on span "+ Add" at bounding box center [131, 210] width 23 height 7
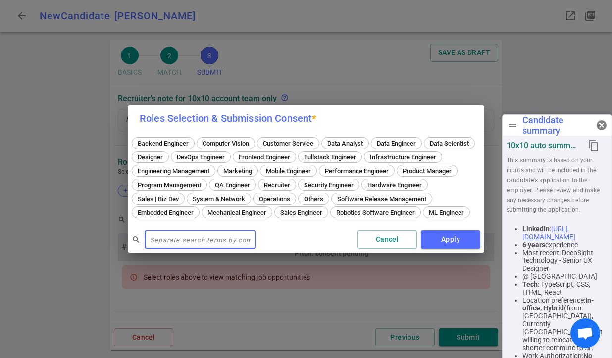
scroll to position [294, 0]
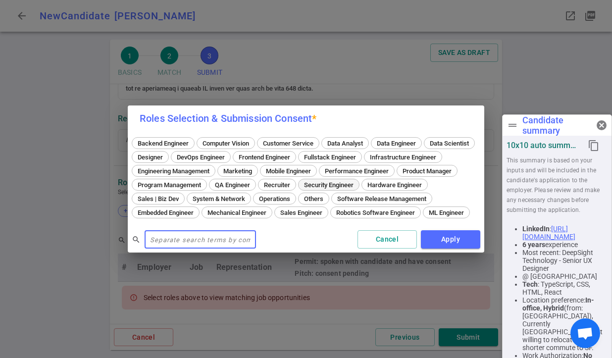
type input "u"
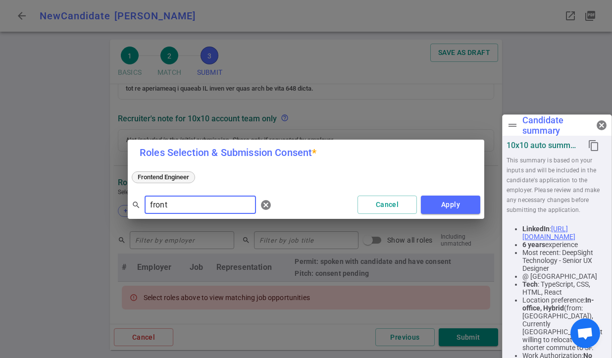
type input "front"
click at [164, 179] on span "Frontend Engineer" at bounding box center [163, 176] width 58 height 7
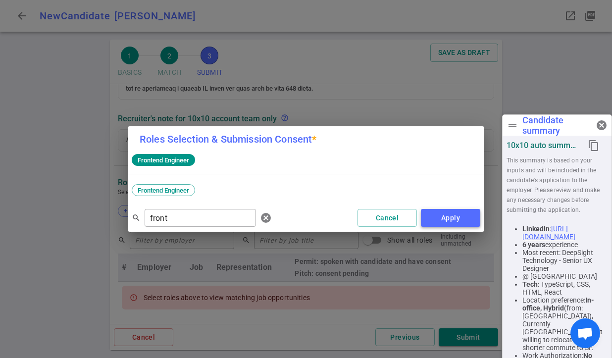
click at [459, 220] on button "Apply" at bounding box center [450, 218] width 59 height 18
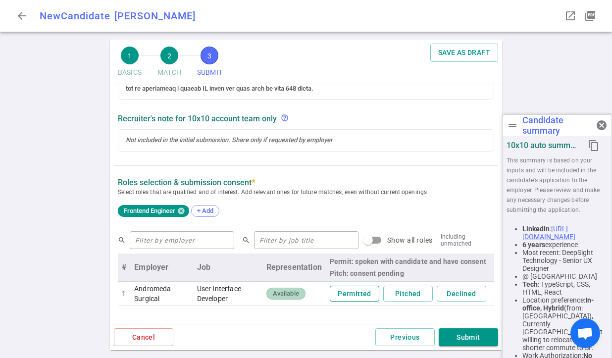
click at [336, 294] on button "Permitted" at bounding box center [354, 294] width 49 height 16
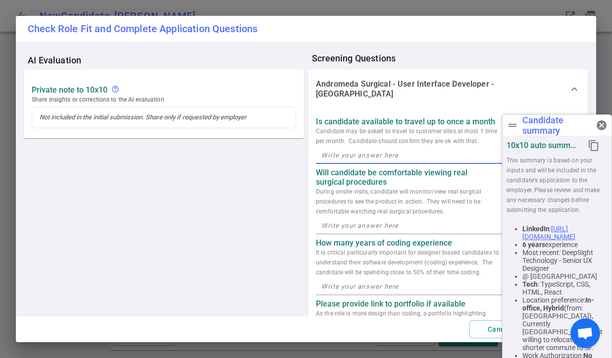
click at [385, 149] on textarea at bounding box center [447, 154] width 253 height 11
type textarea "Yes and has done so for prior positions"
click at [352, 207] on p "During onsite visits, candidate will monitor/view real surgical procedures to s…" at bounding box center [408, 202] width 185 height 30
click at [355, 220] on textarea at bounding box center [447, 225] width 253 height 11
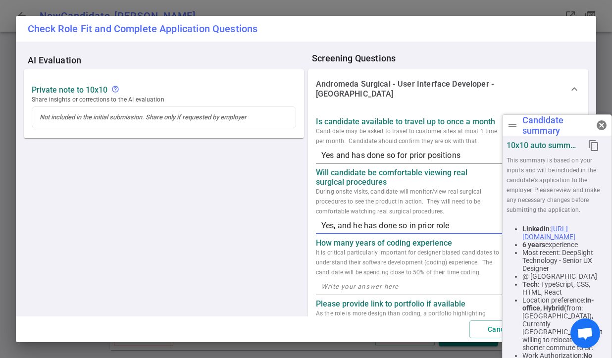
type textarea "Yes, and he has done so in prior roles"
click at [367, 281] on textarea at bounding box center [447, 286] width 253 height 11
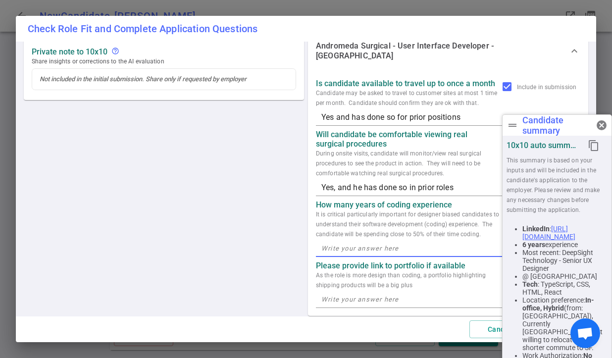
scroll to position [40, 0]
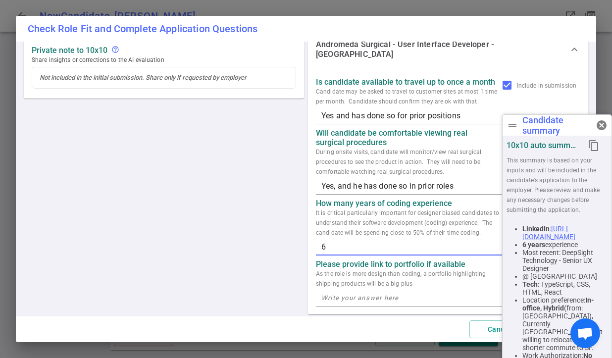
type textarea "6+"
click at [329, 292] on textarea at bounding box center [447, 297] width 253 height 11
click at [337, 292] on textarea at bounding box center [447, 297] width 253 height 11
paste textarea "[URL][DOMAIN_NAME]"
type textarea "[URL][DOMAIN_NAME]"
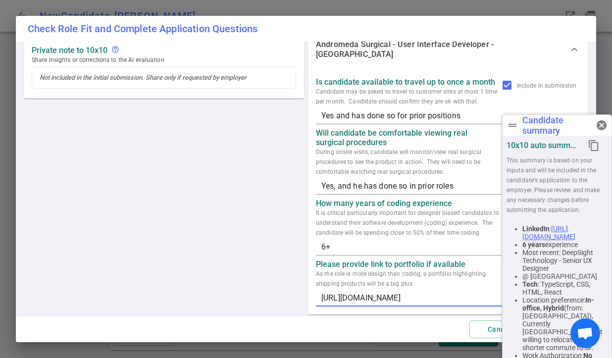
click at [353, 241] on textarea "6+" at bounding box center [447, 246] width 253 height 11
click at [334, 241] on textarea "6+ in HTML, CSS, Typescript." at bounding box center [447, 246] width 253 height 11
type textarea "6+ including HTML, CSS, Typescript."
click at [330, 241] on textarea "6+ including HTML, CSS, Typescript." at bounding box center [447, 246] width 253 height 11
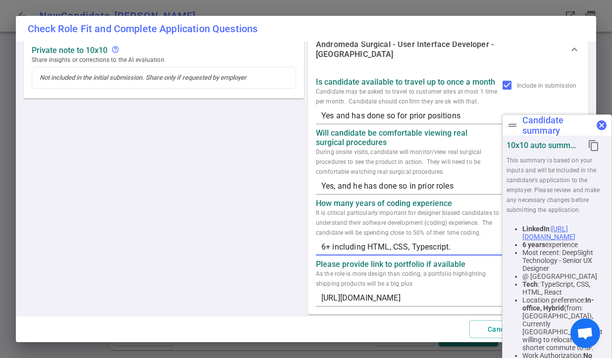
click at [602, 130] on span "cancel" at bounding box center [601, 125] width 12 height 12
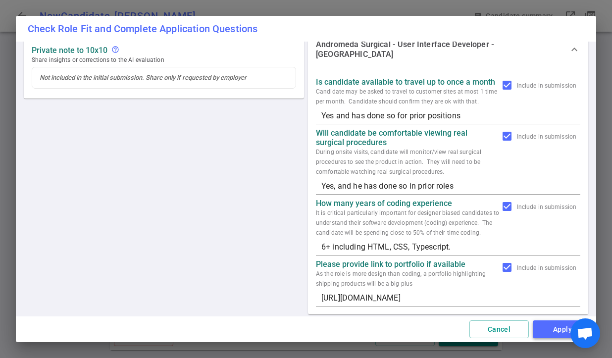
click at [550, 327] on button "Apply" at bounding box center [561, 329] width 59 height 18
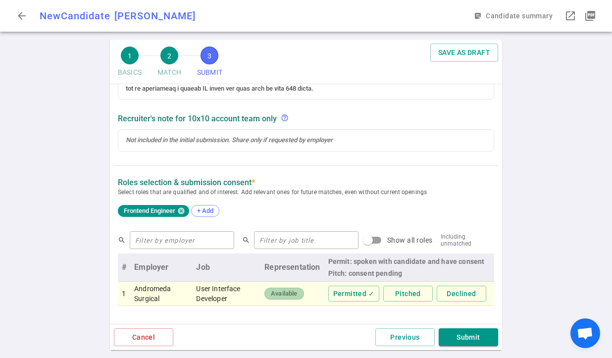
scroll to position [479, 0]
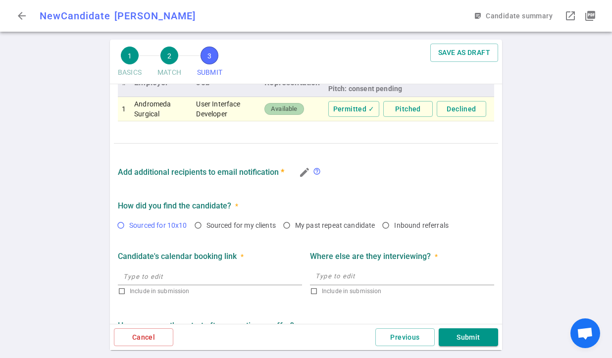
click at [123, 227] on input "Sourced for 10x10" at bounding box center [120, 225] width 17 height 17
radio input "true"
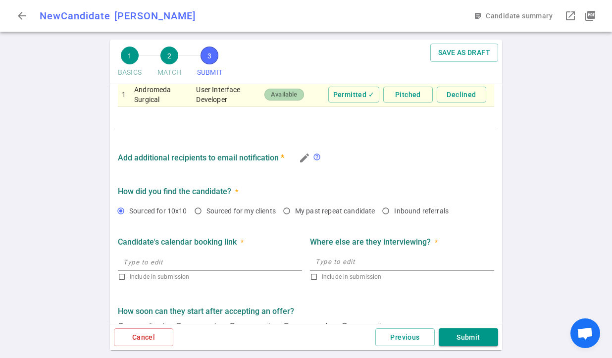
scroll to position [510, 0]
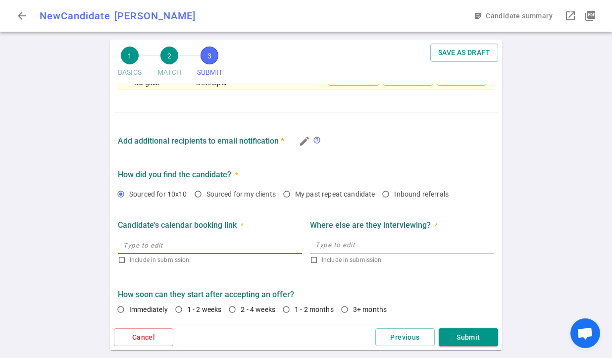
click at [206, 242] on input "text" at bounding box center [210, 245] width 184 height 16
type input "n/a"
checkbox input "true"
type input "[URL]"
click at [316, 242] on textarea at bounding box center [401, 244] width 173 height 11
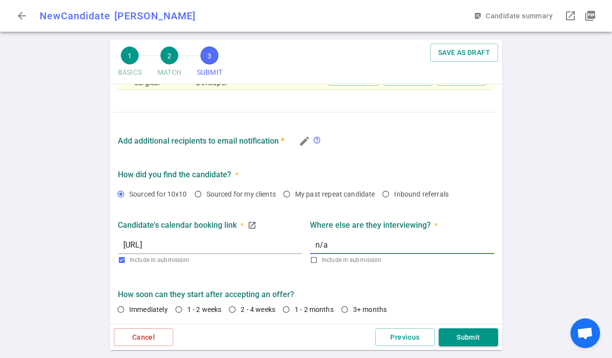
type textarea "n/a"
click at [120, 262] on input "Include in submission" at bounding box center [122, 260] width 8 height 8
checkbox input "false"
click at [148, 242] on input "[URL]" at bounding box center [210, 245] width 184 height 16
type input "n/a"
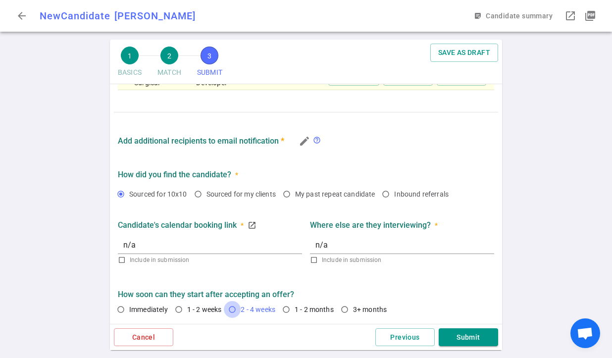
click at [234, 308] on input "2 - 4 weeks" at bounding box center [232, 309] width 17 height 17
radio input "true"
click at [461, 329] on button "Submit" at bounding box center [467, 337] width 59 height 18
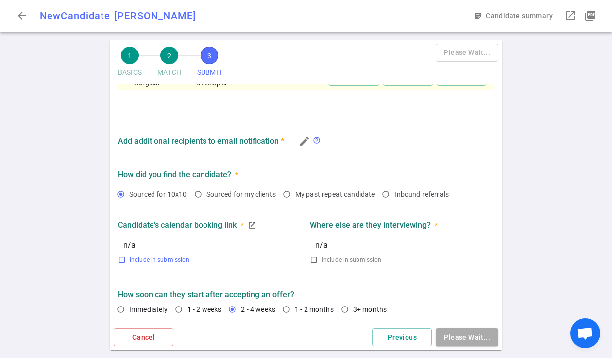
type textarea "Not actively looking, but he is interested in the project Andromeda is working …"
type textarea "He is primarily coding in HTML and CSS but was coding in React/Typescript more …"
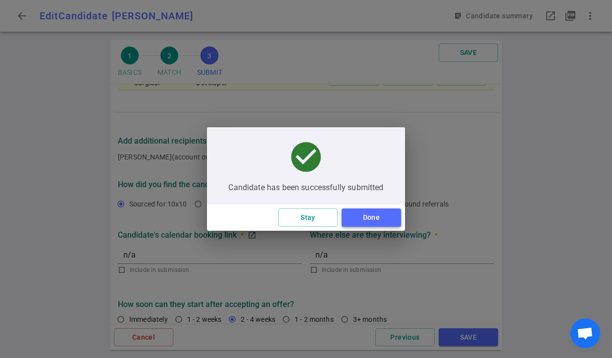
click at [369, 215] on button "Done" at bounding box center [370, 217] width 59 height 18
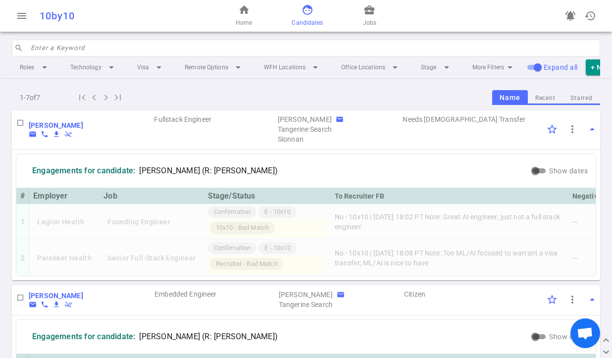
click at [127, 45] on input "search" at bounding box center [312, 48] width 563 height 16
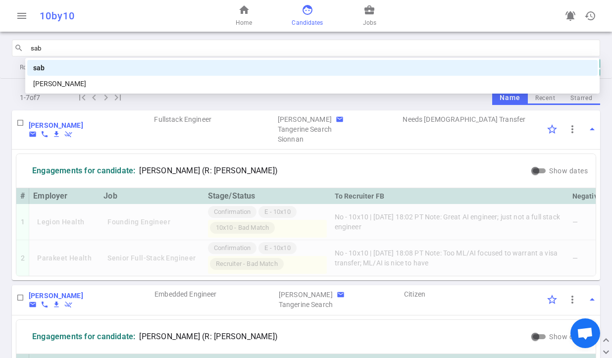
type input "saba"
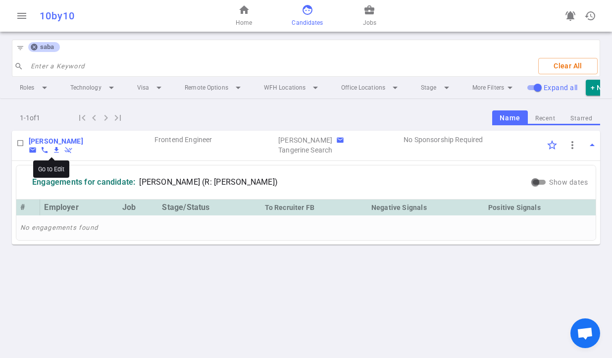
click at [53, 145] on b "[PERSON_NAME]" at bounding box center [56, 141] width 54 height 8
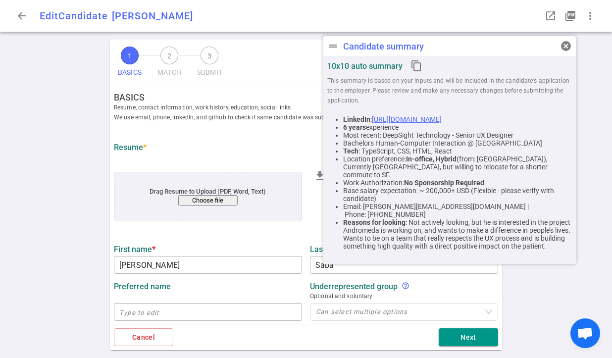
click at [226, 151] on div "Resume *" at bounding box center [306, 147] width 384 height 9
click at [567, 45] on span "cancel" at bounding box center [566, 46] width 12 height 12
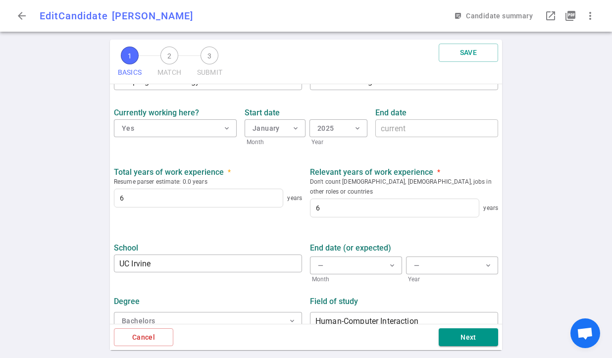
scroll to position [447, 0]
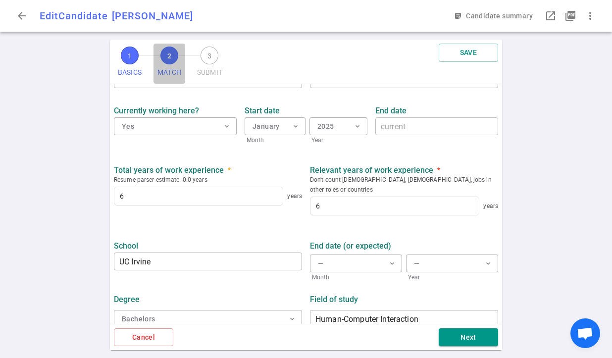
click at [175, 55] on span "2" at bounding box center [169, 56] width 18 height 18
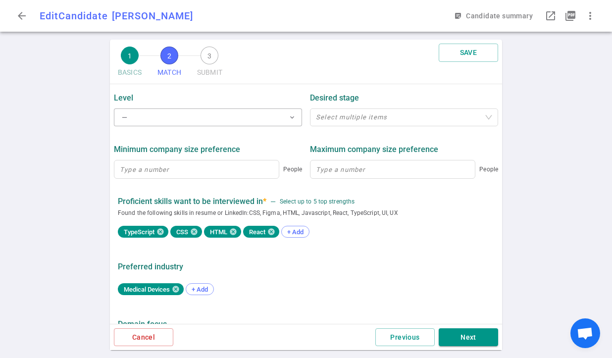
scroll to position [510, 0]
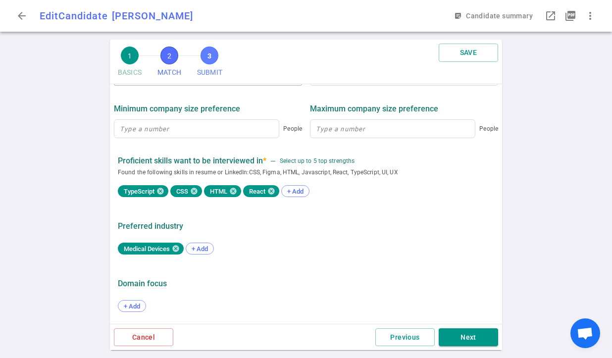
click at [208, 61] on span "3" at bounding box center [209, 56] width 18 height 18
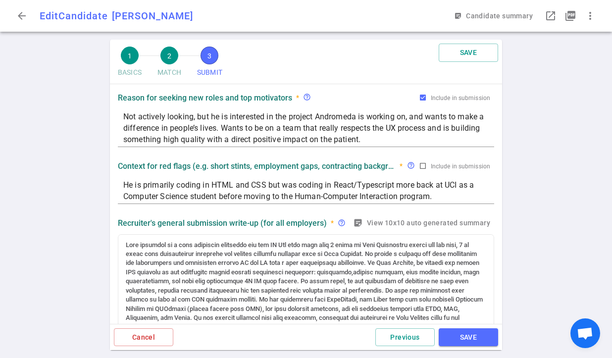
scroll to position [0, 0]
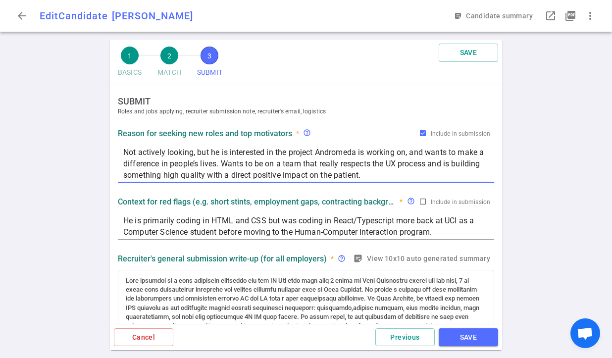
drag, startPoint x: 398, startPoint y: 173, endPoint x: 114, endPoint y: 152, distance: 284.8
click at [114, 152] on div "Reason for seeking new roles and top motivators * help_outline Include in submi…" at bounding box center [306, 154] width 384 height 60
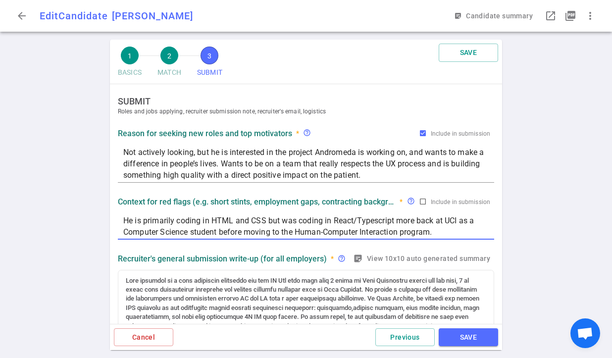
drag, startPoint x: 460, startPoint y: 232, endPoint x: 110, endPoint y: 222, distance: 350.0
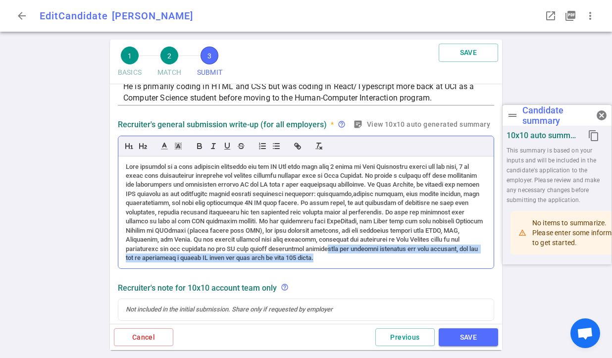
scroll to position [154, 0]
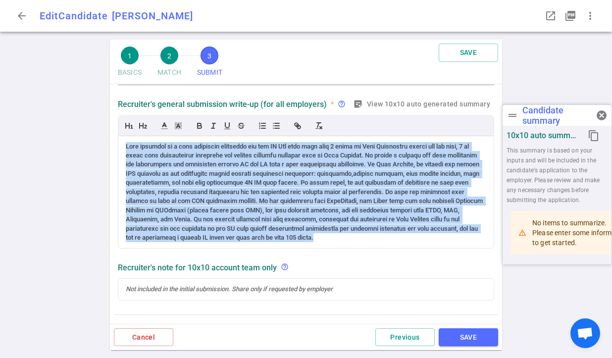
drag, startPoint x: 417, startPoint y: 239, endPoint x: 112, endPoint y: 138, distance: 321.1
click at [112, 138] on div "SUBMIT Roles and jobs applying, recruiter submission note, recruiter's email, l…" at bounding box center [306, 320] width 392 height 780
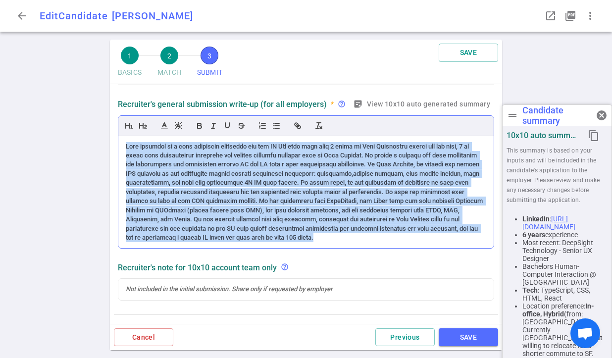
copy div "[PERSON_NAME] presents as a well qualified candidate for the UI Dev role with o…"
